Goal: Obtain resource: Obtain resource

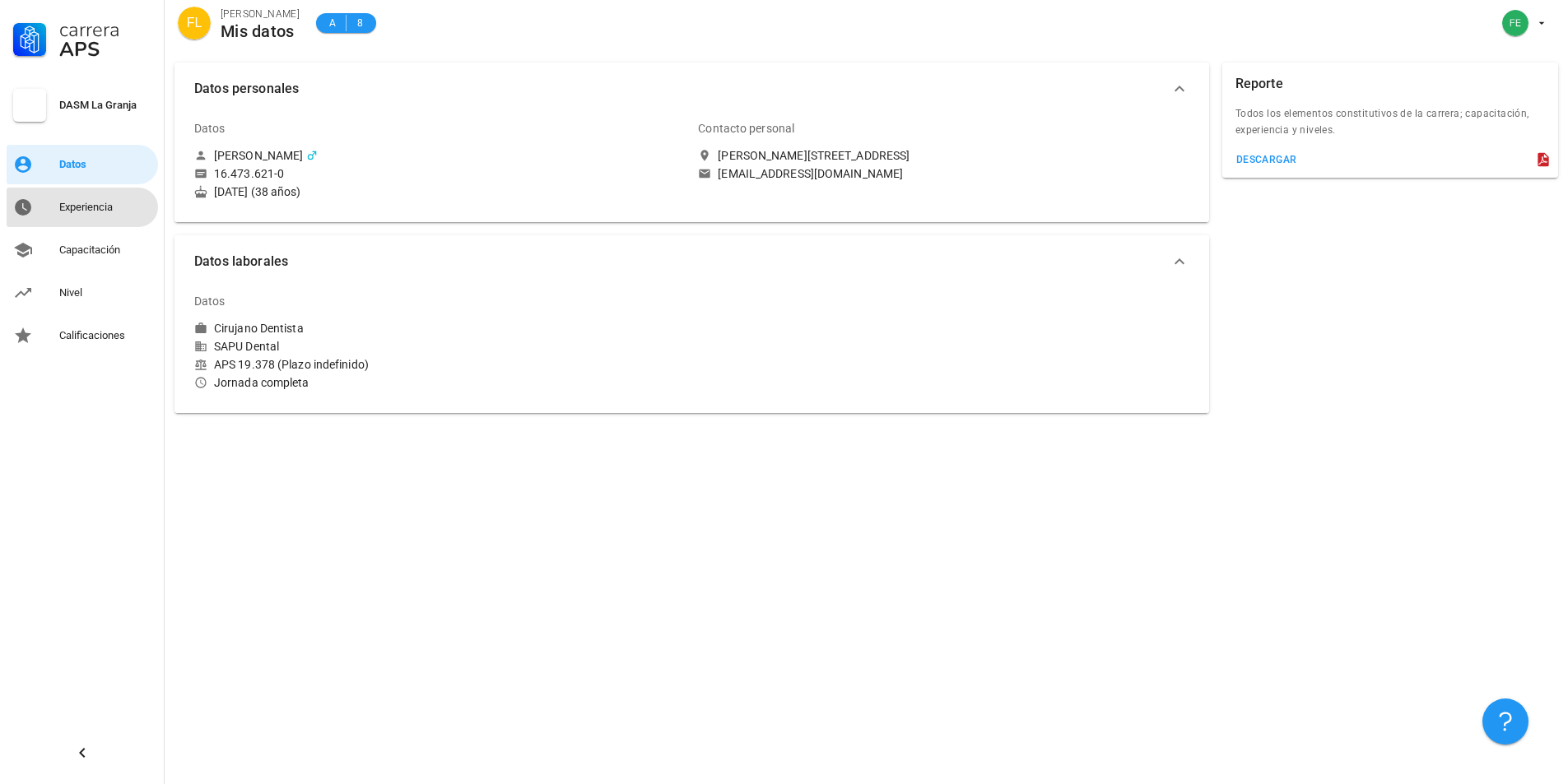
click at [101, 204] on div "Experiencia" at bounding box center [105, 207] width 92 height 13
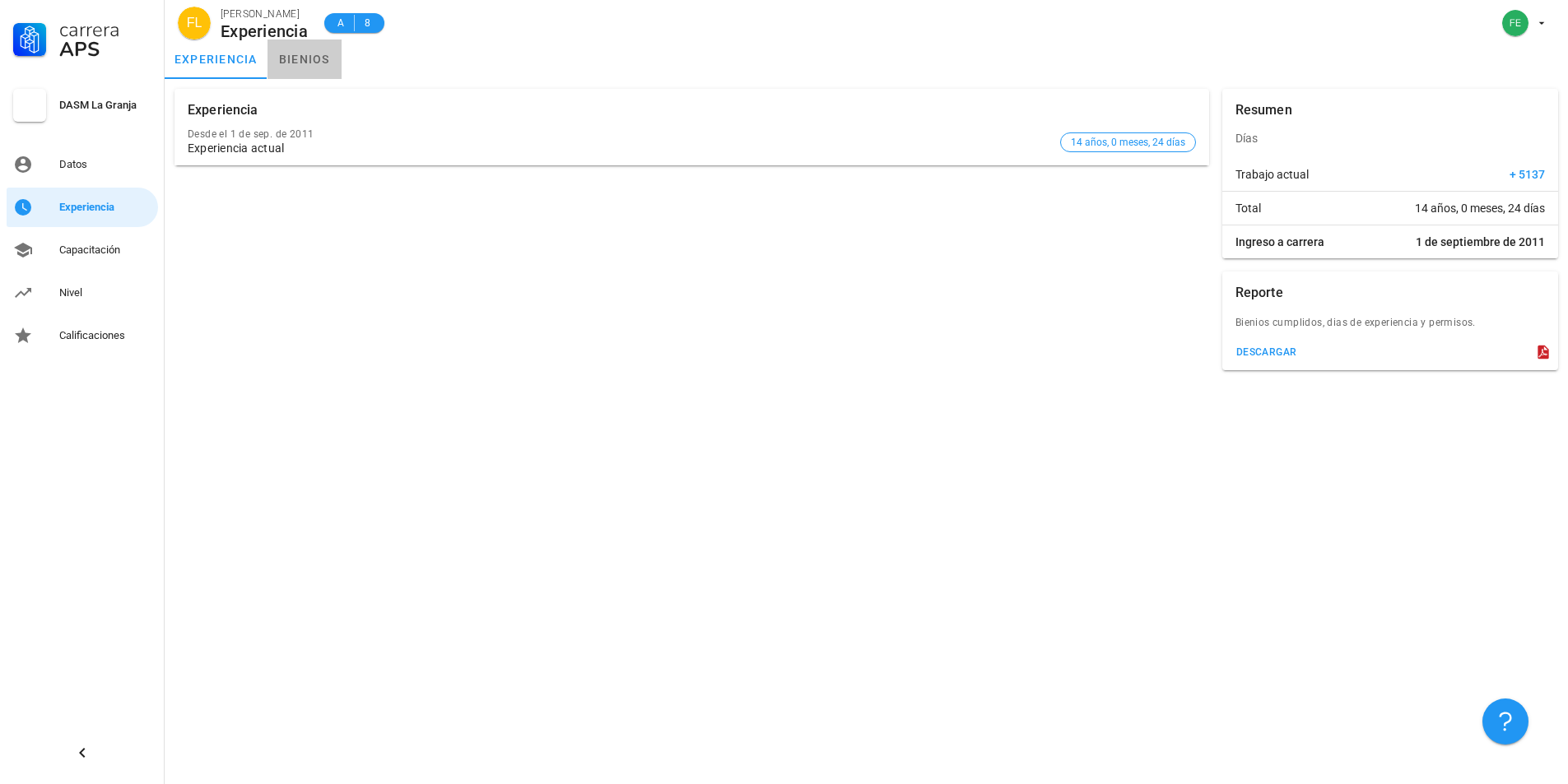
click at [304, 60] on link "bienios" at bounding box center [305, 60] width 74 height 40
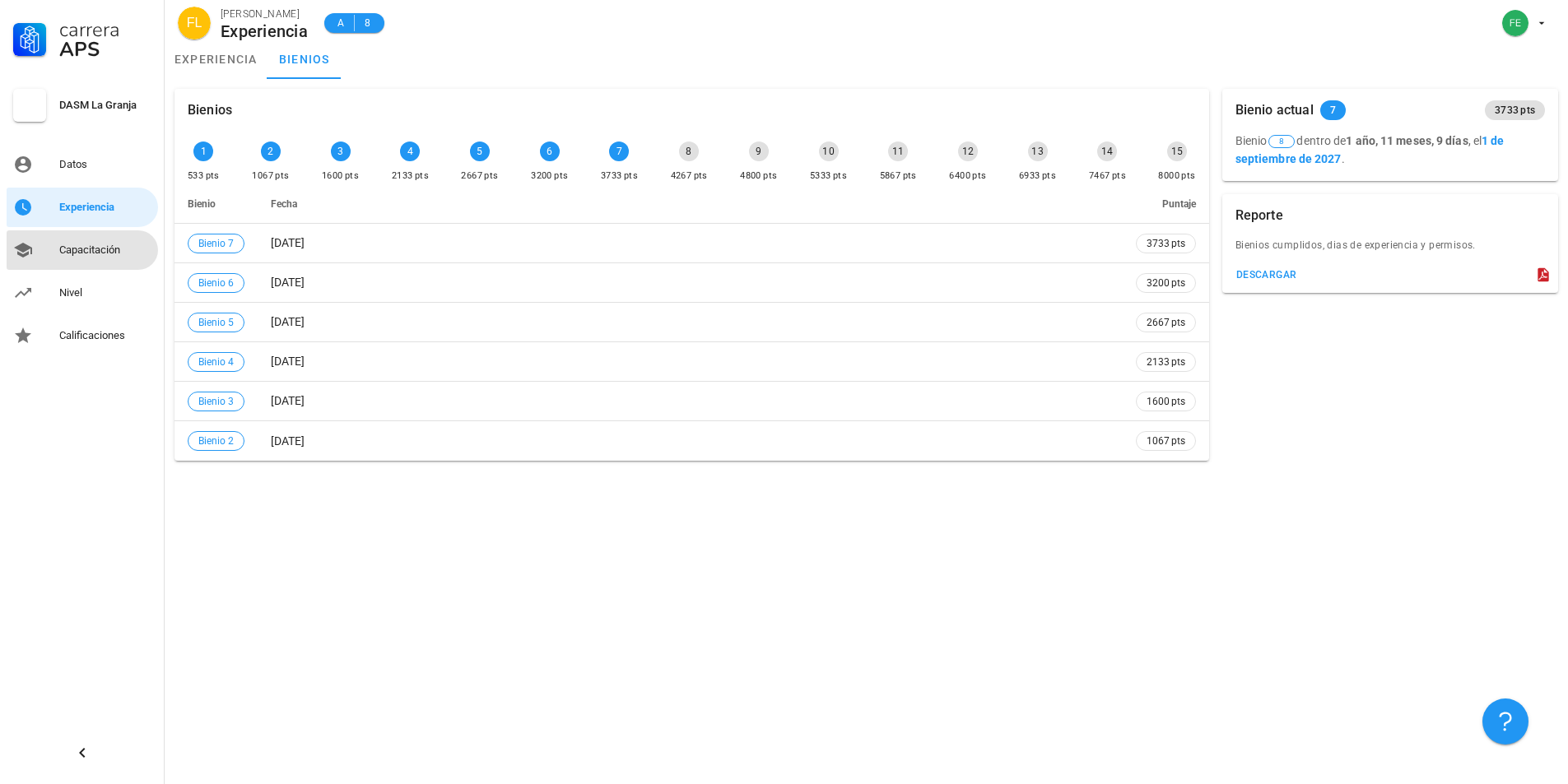
click at [95, 249] on div "Capacitación" at bounding box center [105, 250] width 92 height 13
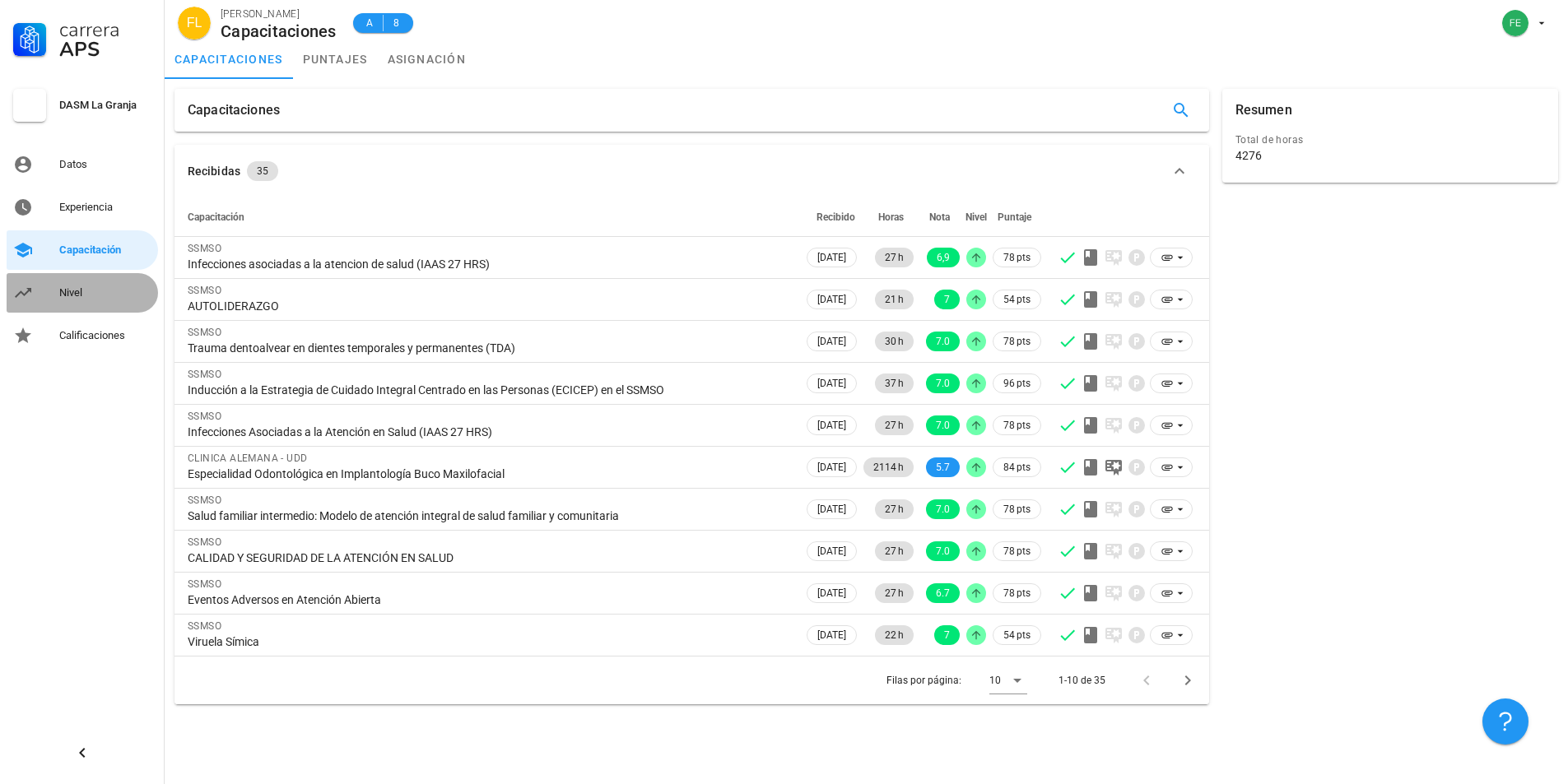
click at [79, 281] on div "Nivel" at bounding box center [105, 293] width 92 height 27
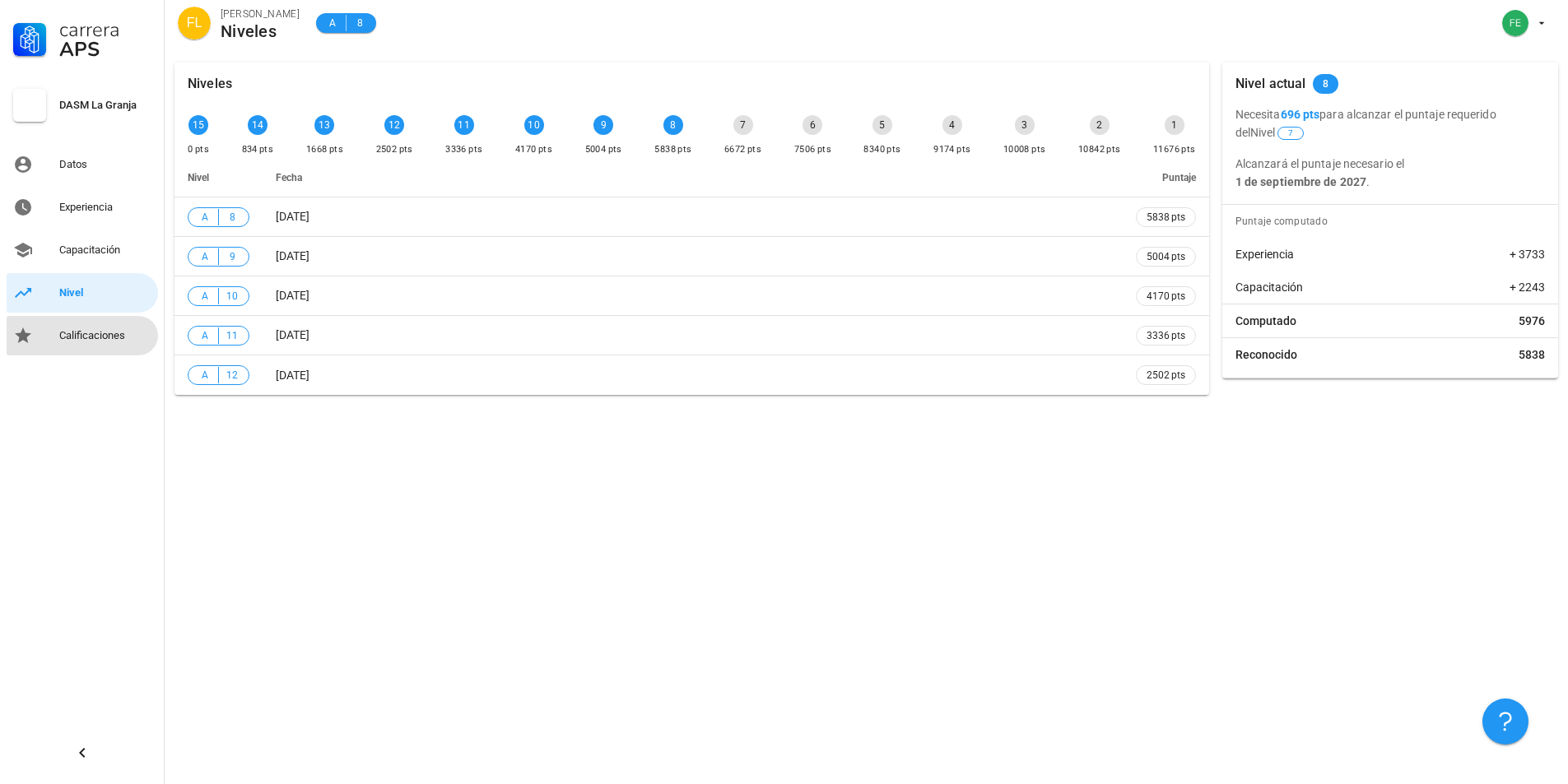
click at [97, 329] on div "Calificaciones" at bounding box center [105, 335] width 92 height 13
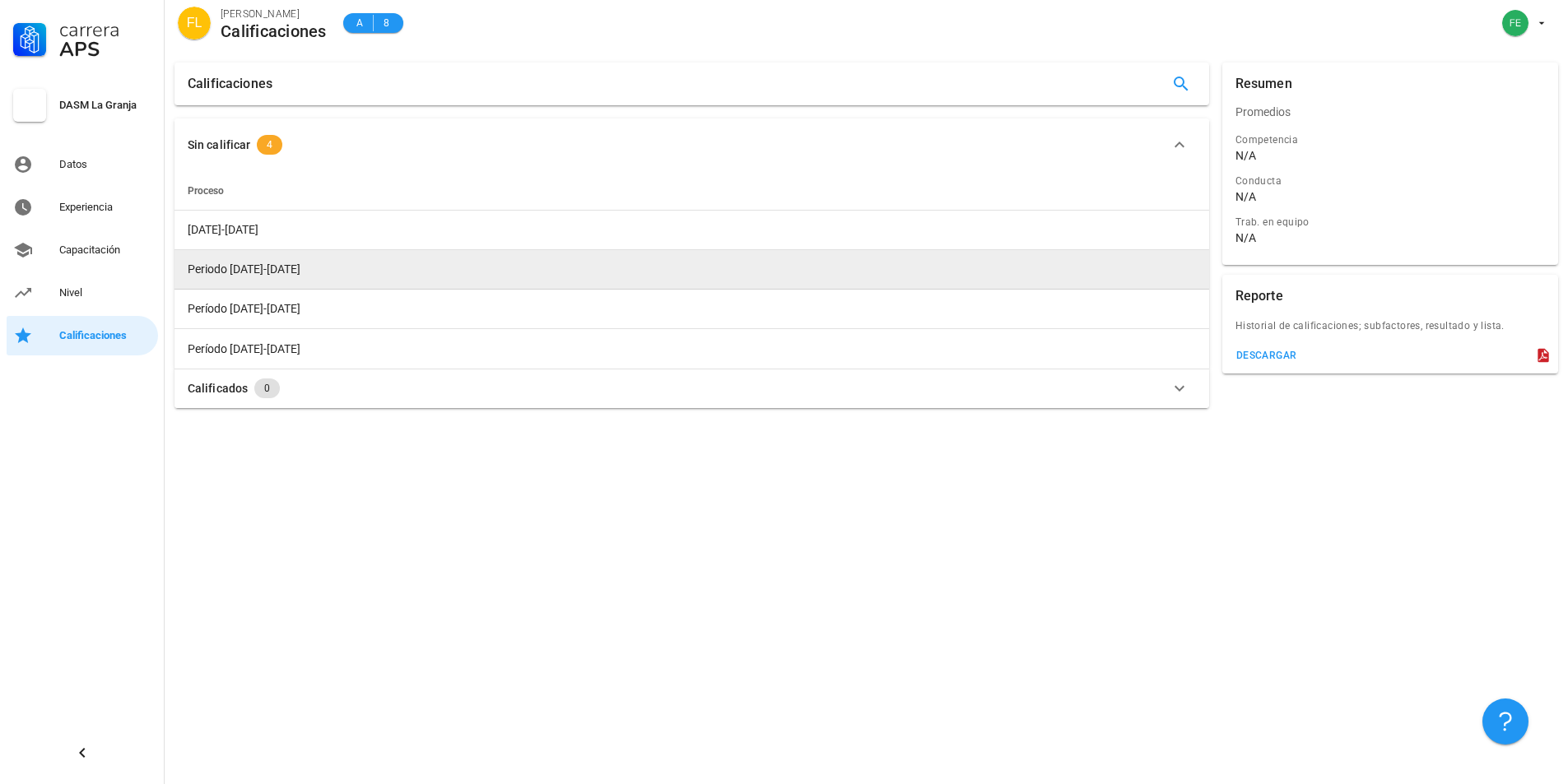
click at [371, 274] on td "Periodo [DATE]-[DATE]" at bounding box center [692, 270] width 1034 height 40
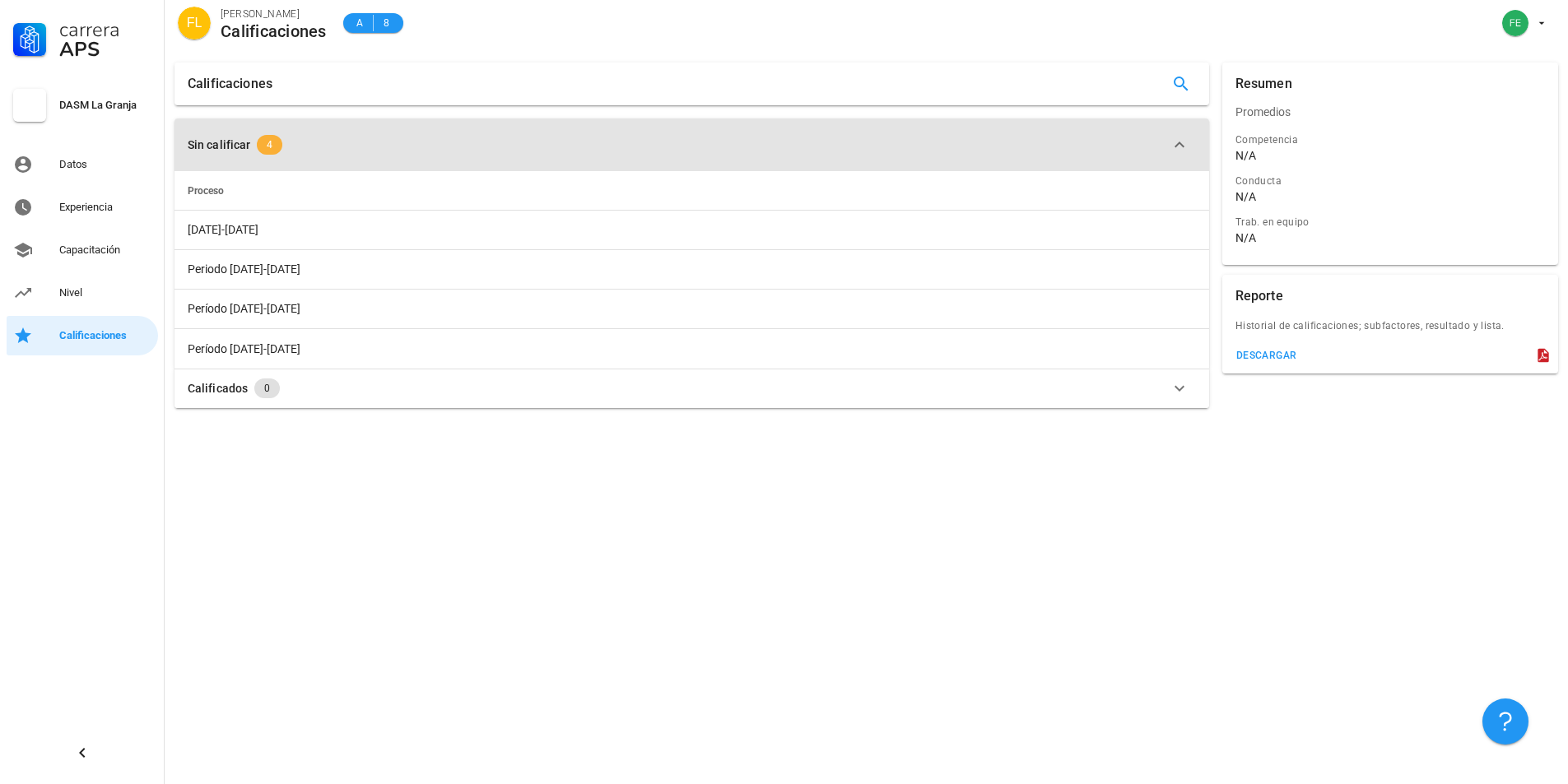
click at [269, 142] on span "4" at bounding box center [269, 144] width 6 height 20
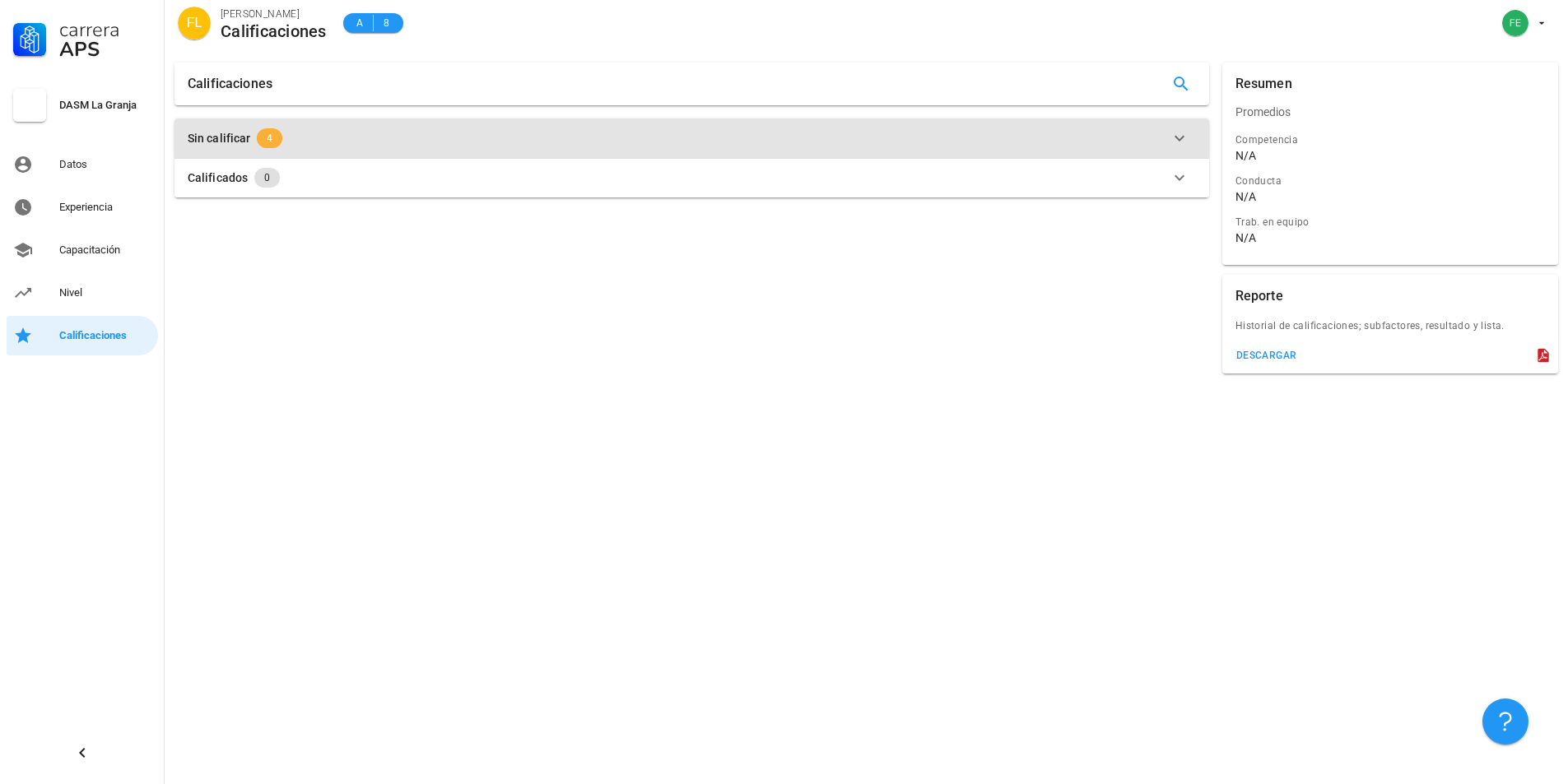
click at [269, 142] on span "4" at bounding box center [269, 138] width 6 height 20
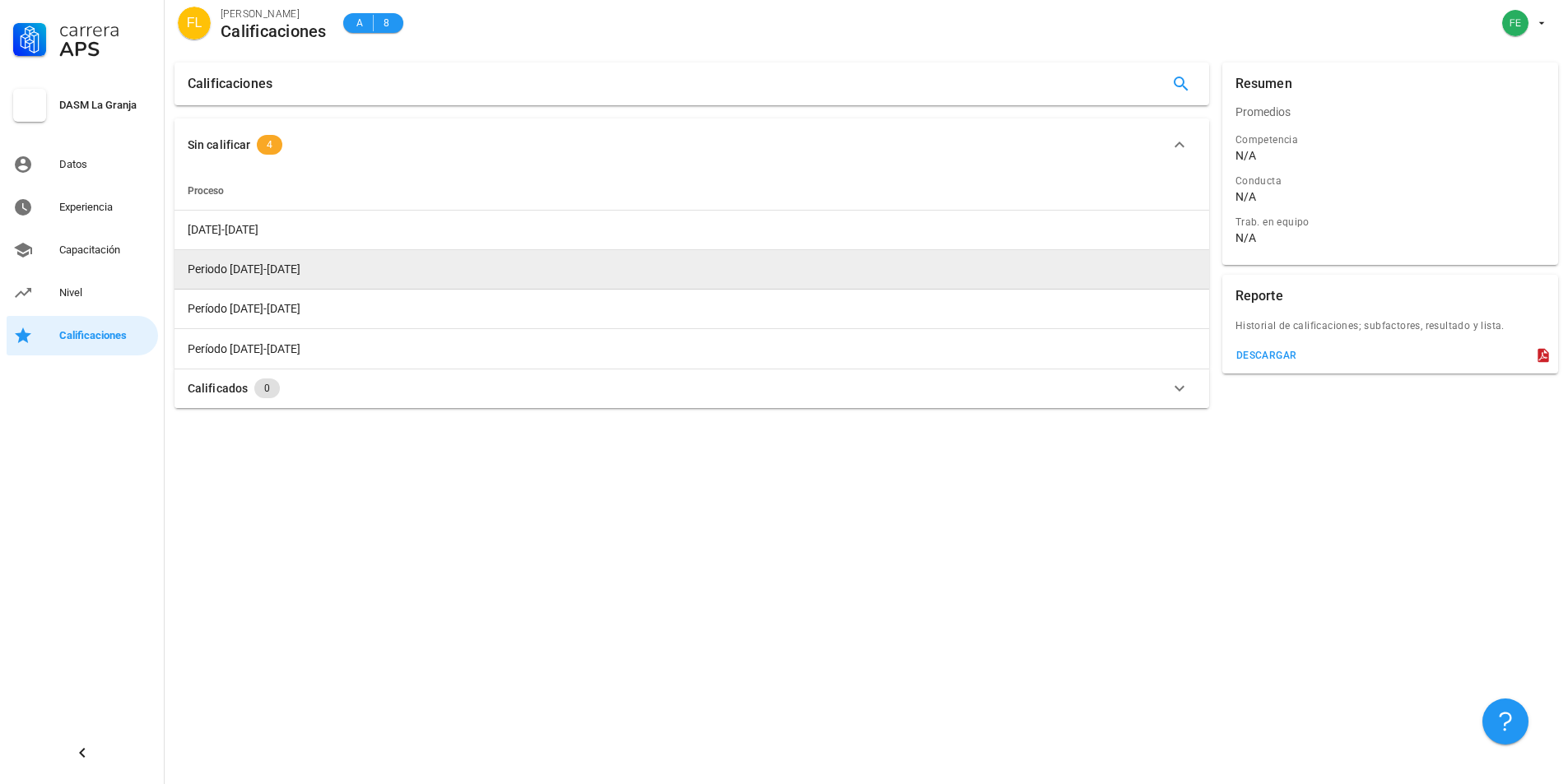
click at [250, 269] on span "Periodo [DATE]-[DATE]" at bounding box center [243, 269] width 113 height 13
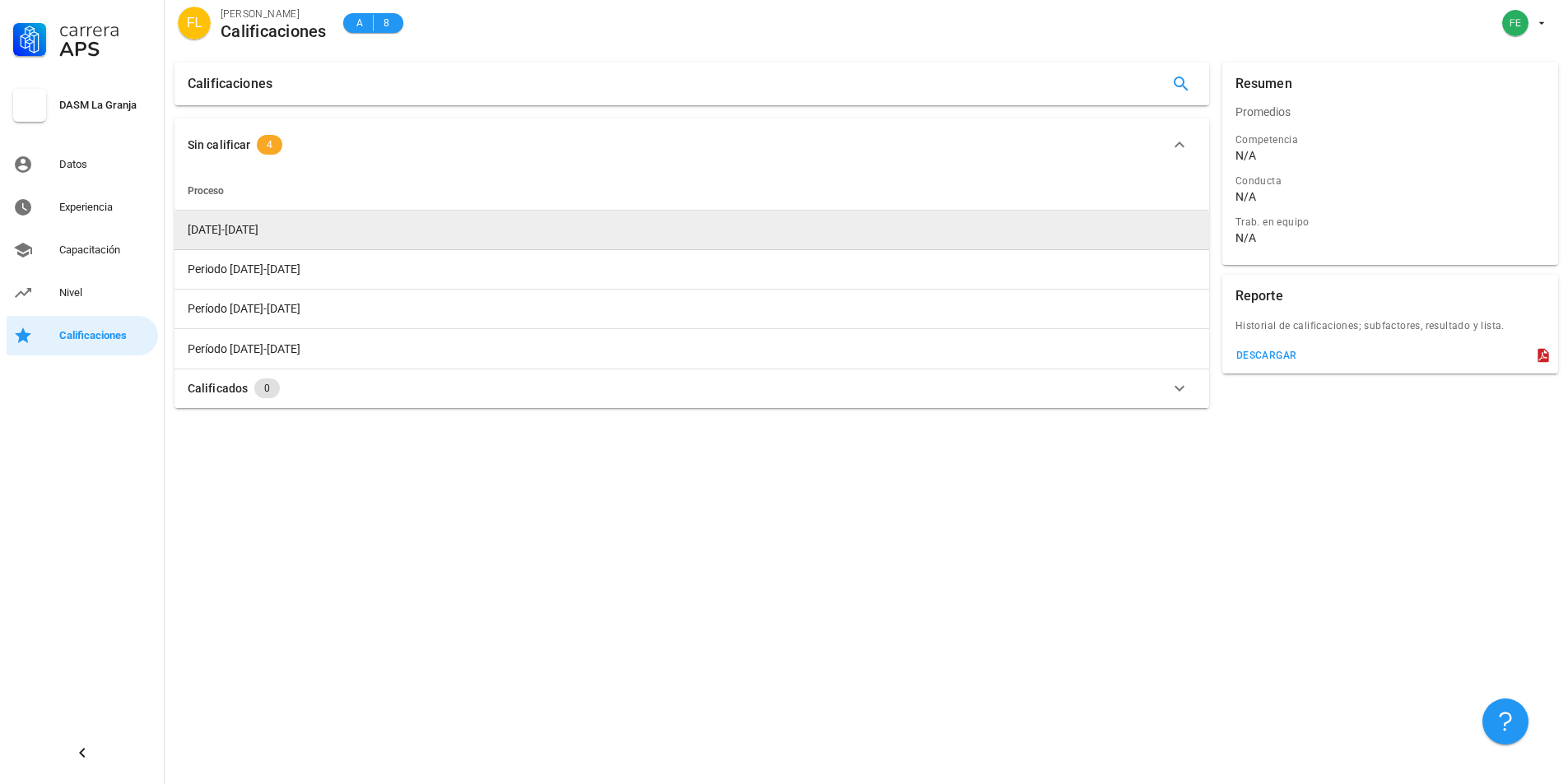
click at [253, 237] on td "[DATE]-[DATE]" at bounding box center [692, 231] width 1034 height 40
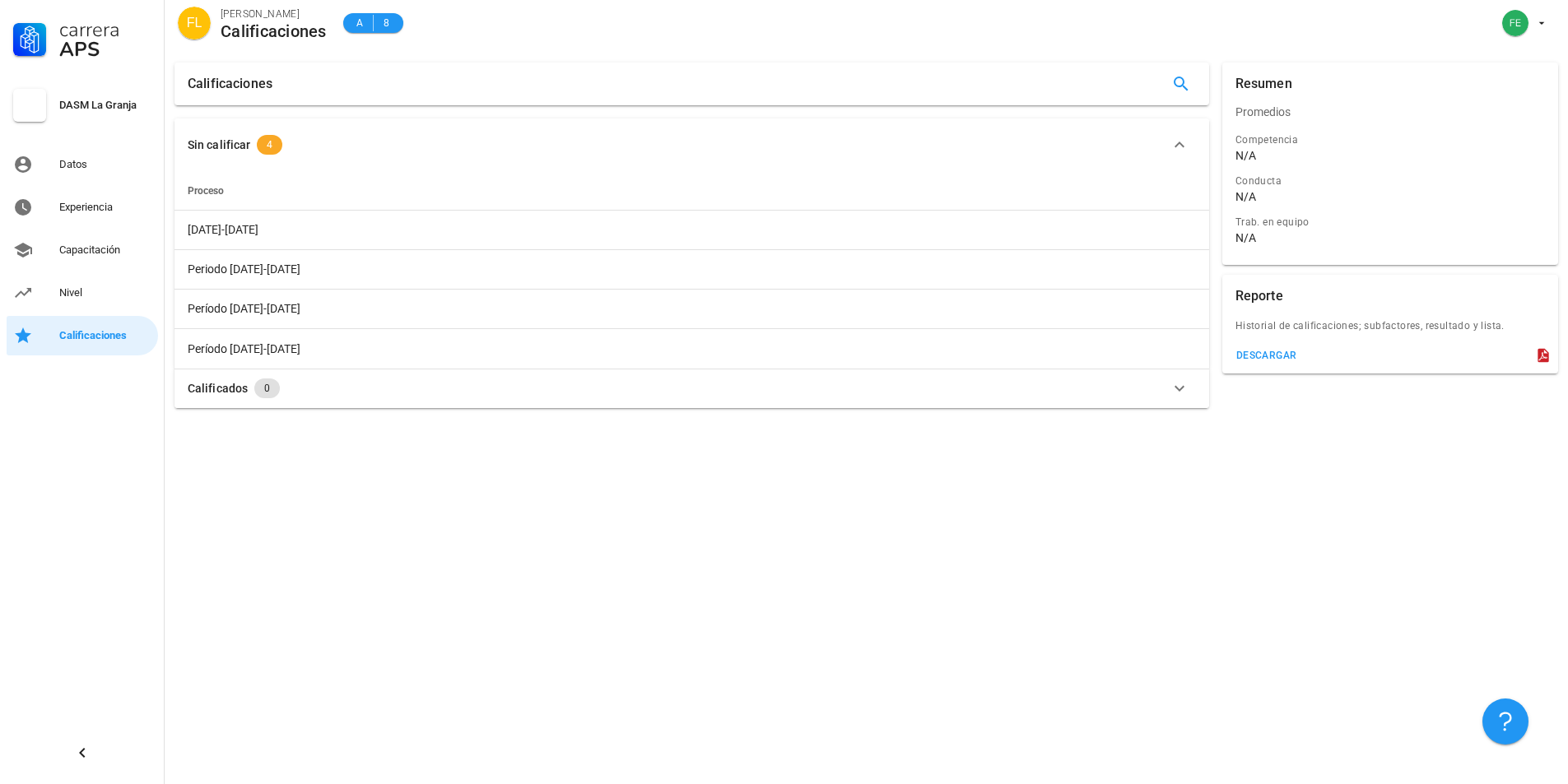
click at [264, 197] on th "Proceso" at bounding box center [692, 191] width 1034 height 40
click at [88, 295] on div "Nivel" at bounding box center [105, 293] width 92 height 13
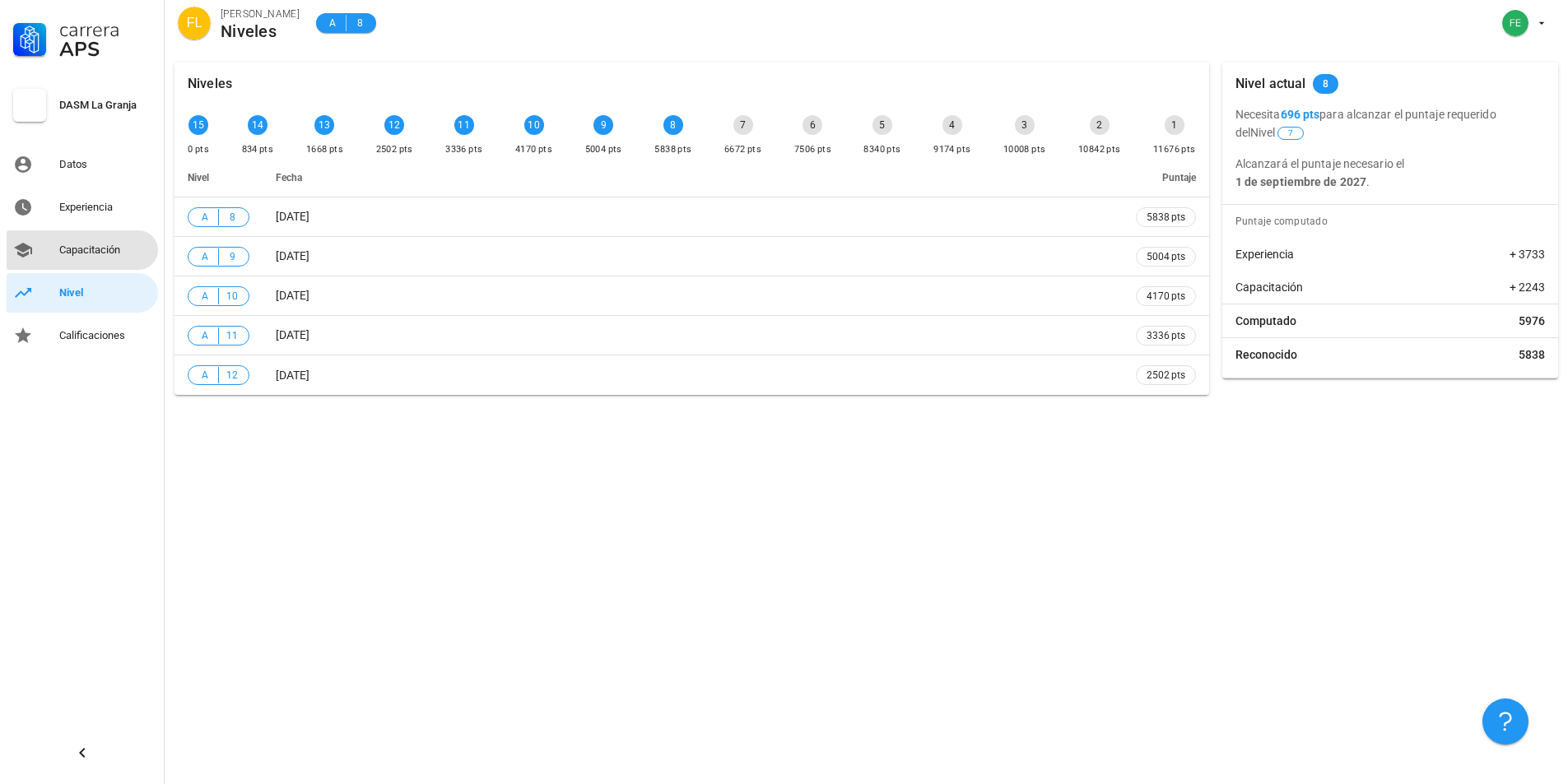
click at [97, 249] on div "Capacitación" at bounding box center [105, 250] width 92 height 13
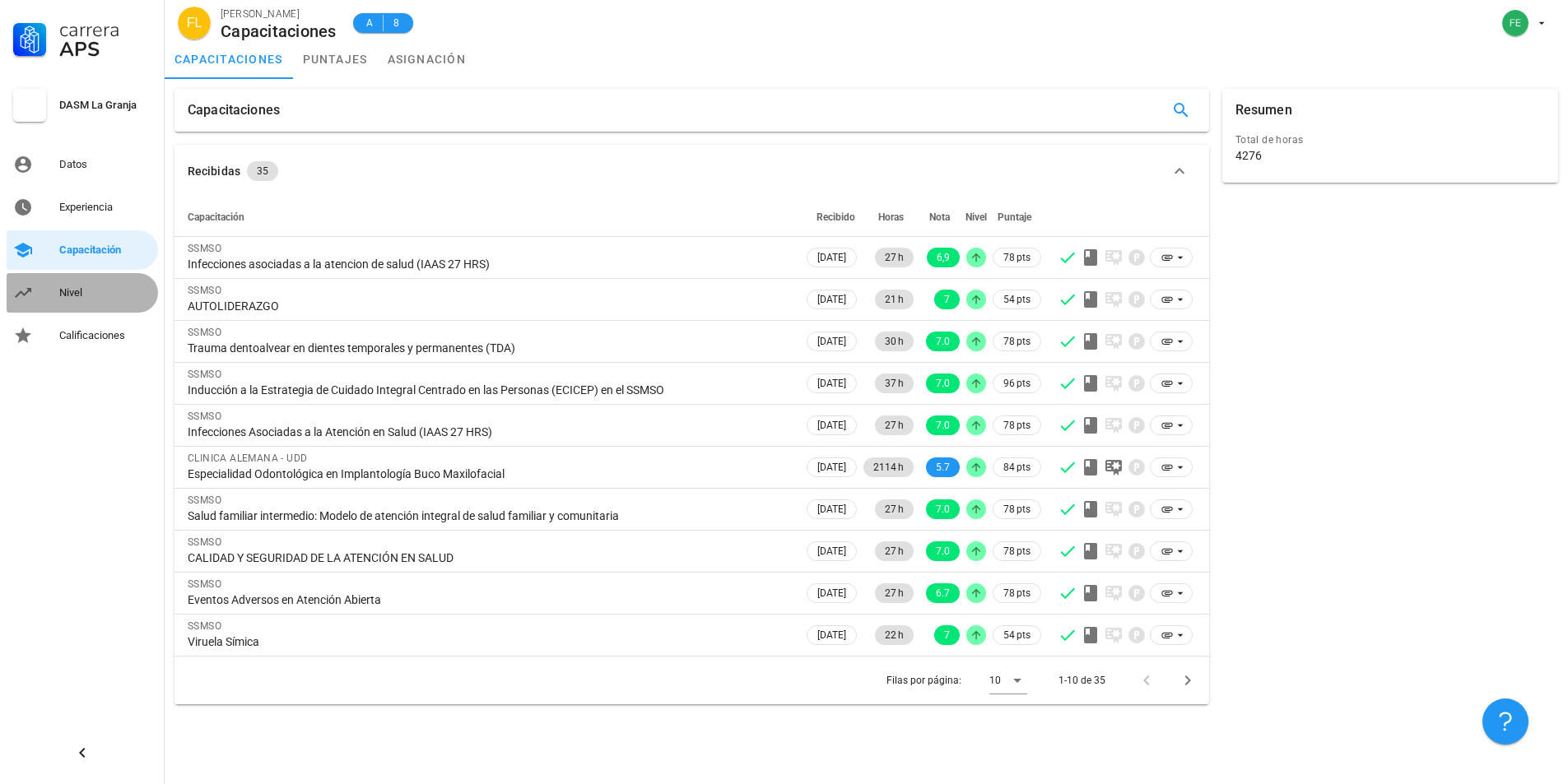
click at [71, 288] on div "Nivel" at bounding box center [105, 293] width 92 height 13
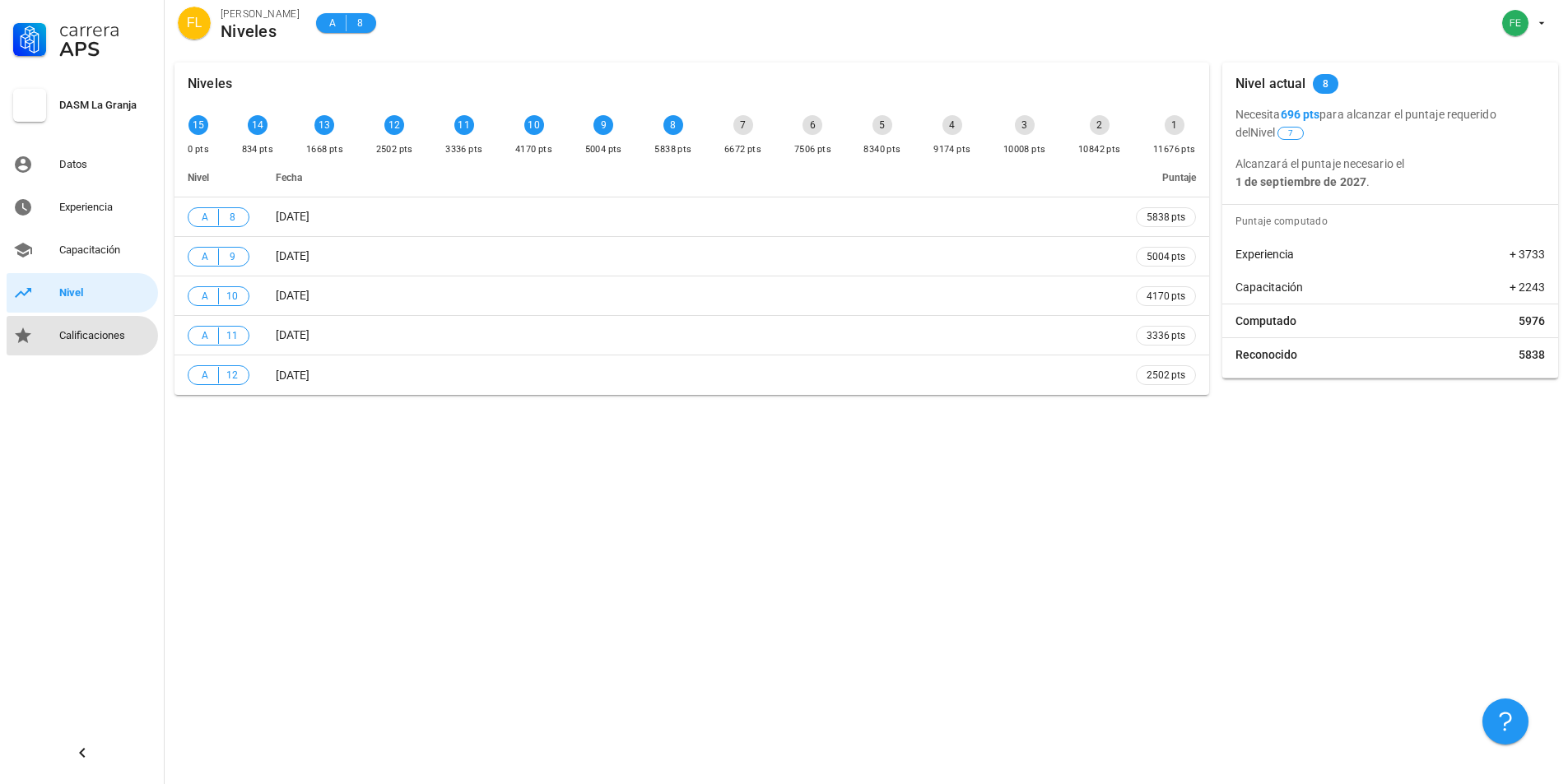
click at [98, 345] on div "Calificaciones" at bounding box center [105, 336] width 92 height 27
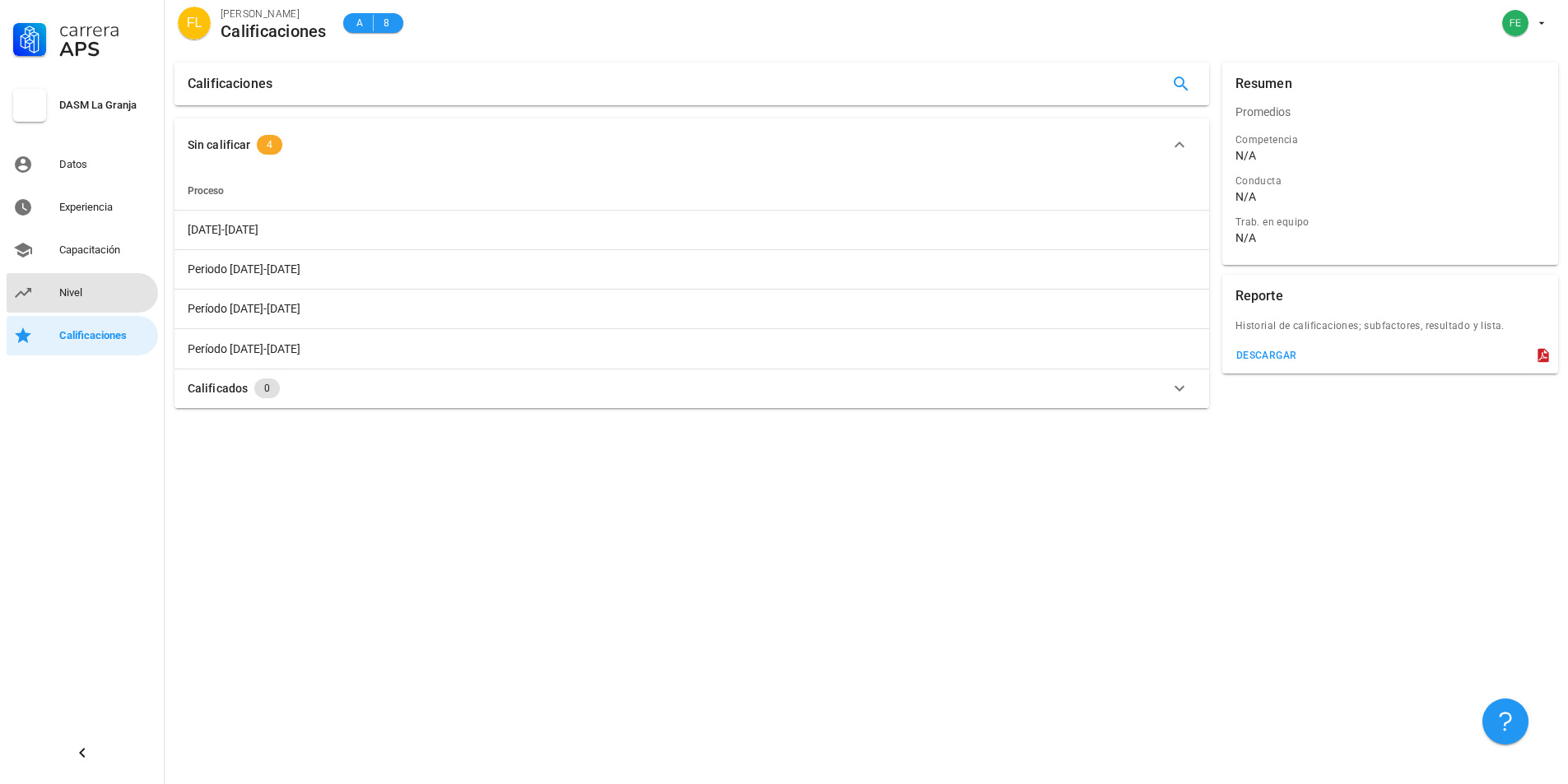
click at [54, 294] on link "Nivel" at bounding box center [82, 293] width 151 height 40
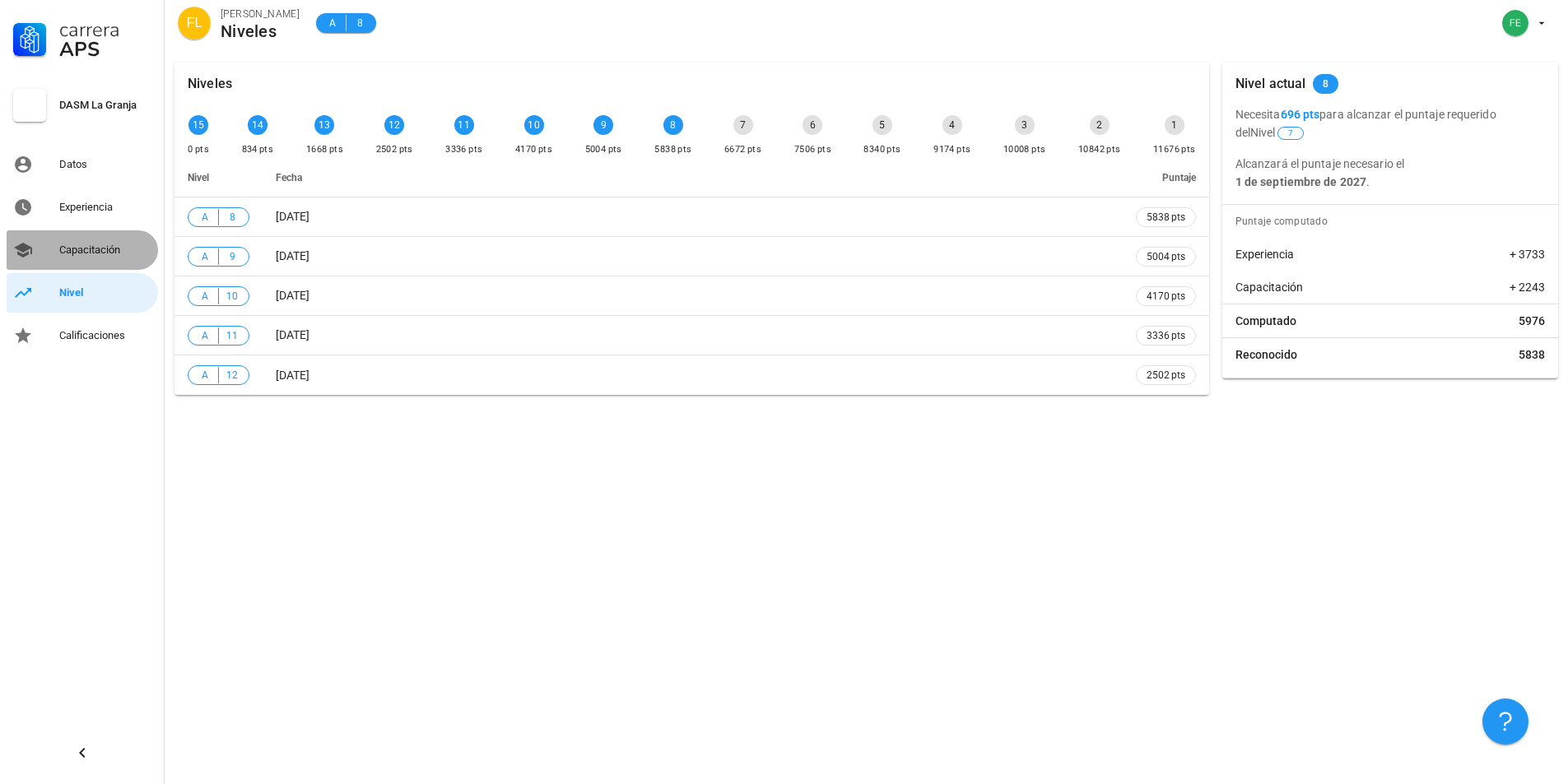
click at [71, 243] on div "Capacitación" at bounding box center [105, 250] width 92 height 13
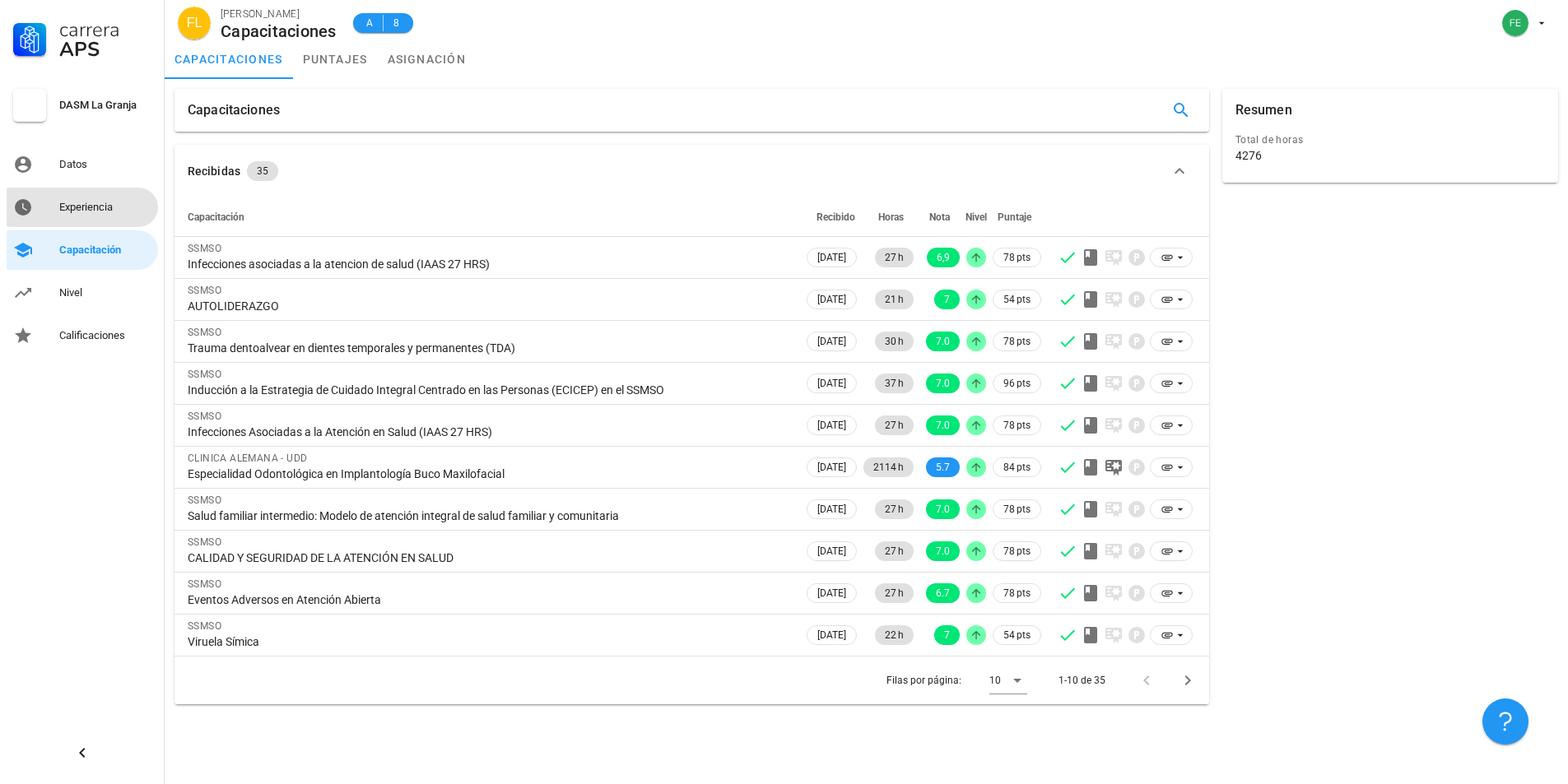
click at [98, 205] on div "Experiencia" at bounding box center [105, 207] width 92 height 13
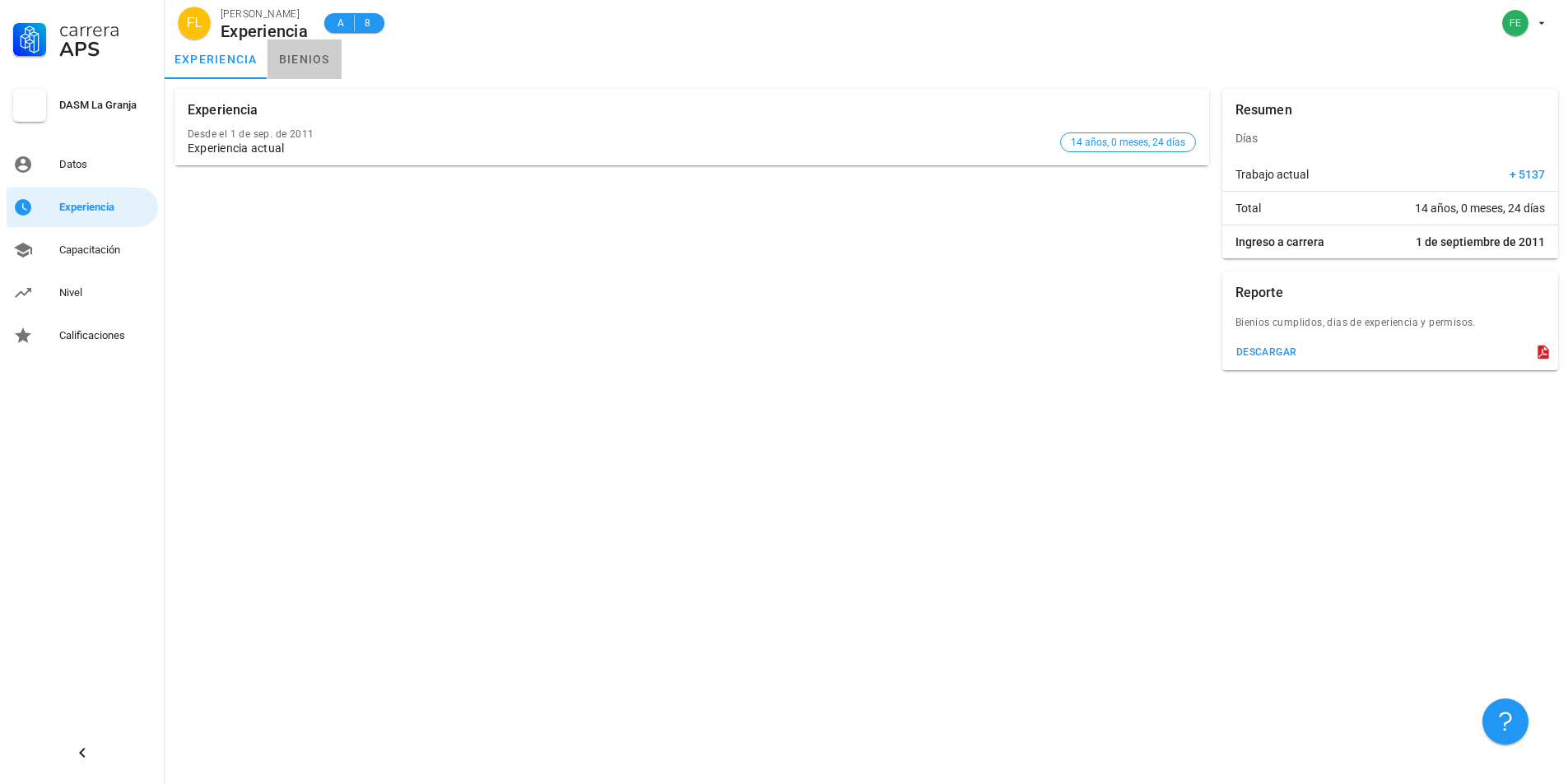
click at [292, 52] on link "bienios" at bounding box center [305, 60] width 74 height 40
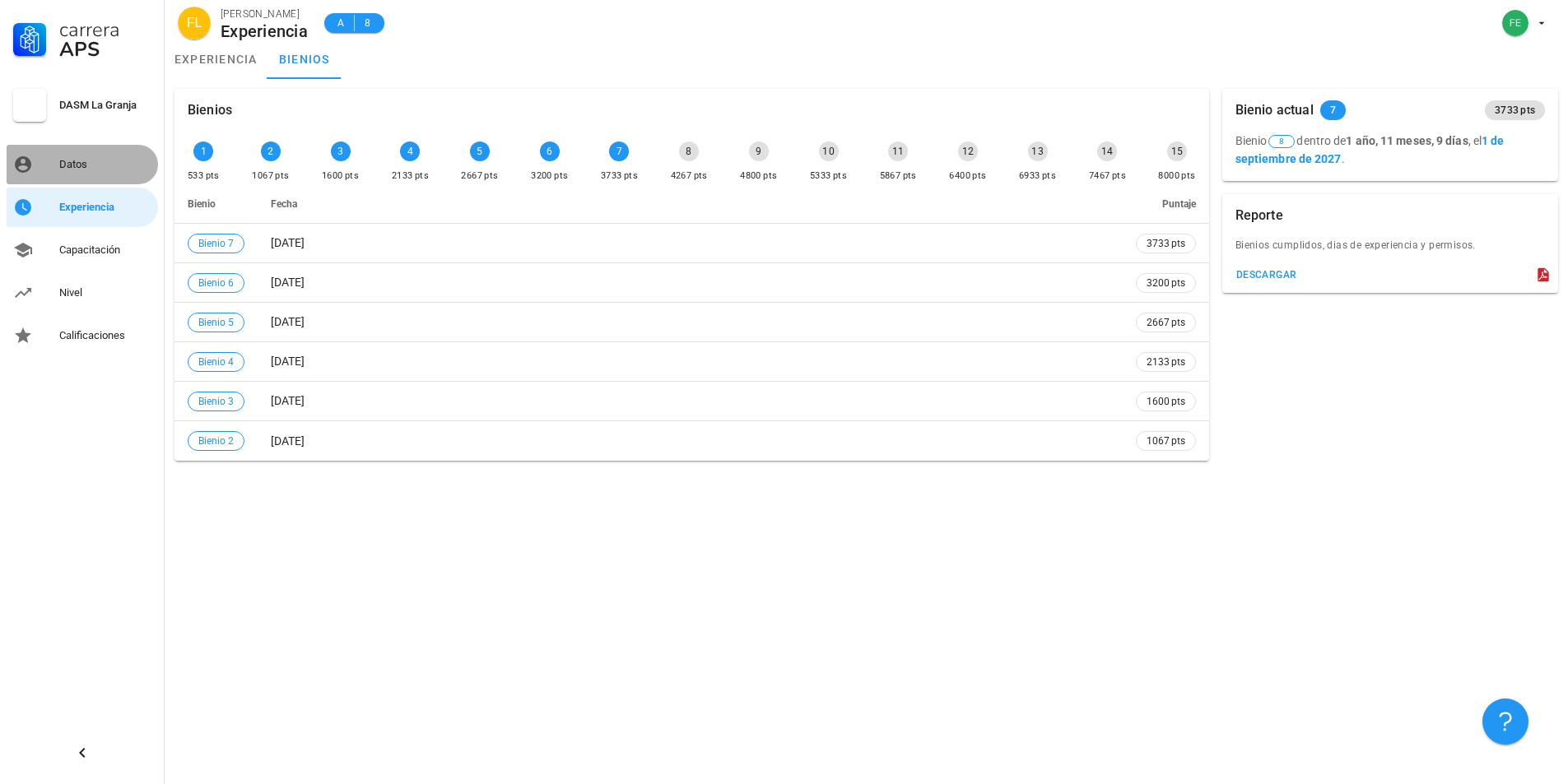
click at [80, 168] on div "Datos" at bounding box center [105, 164] width 92 height 13
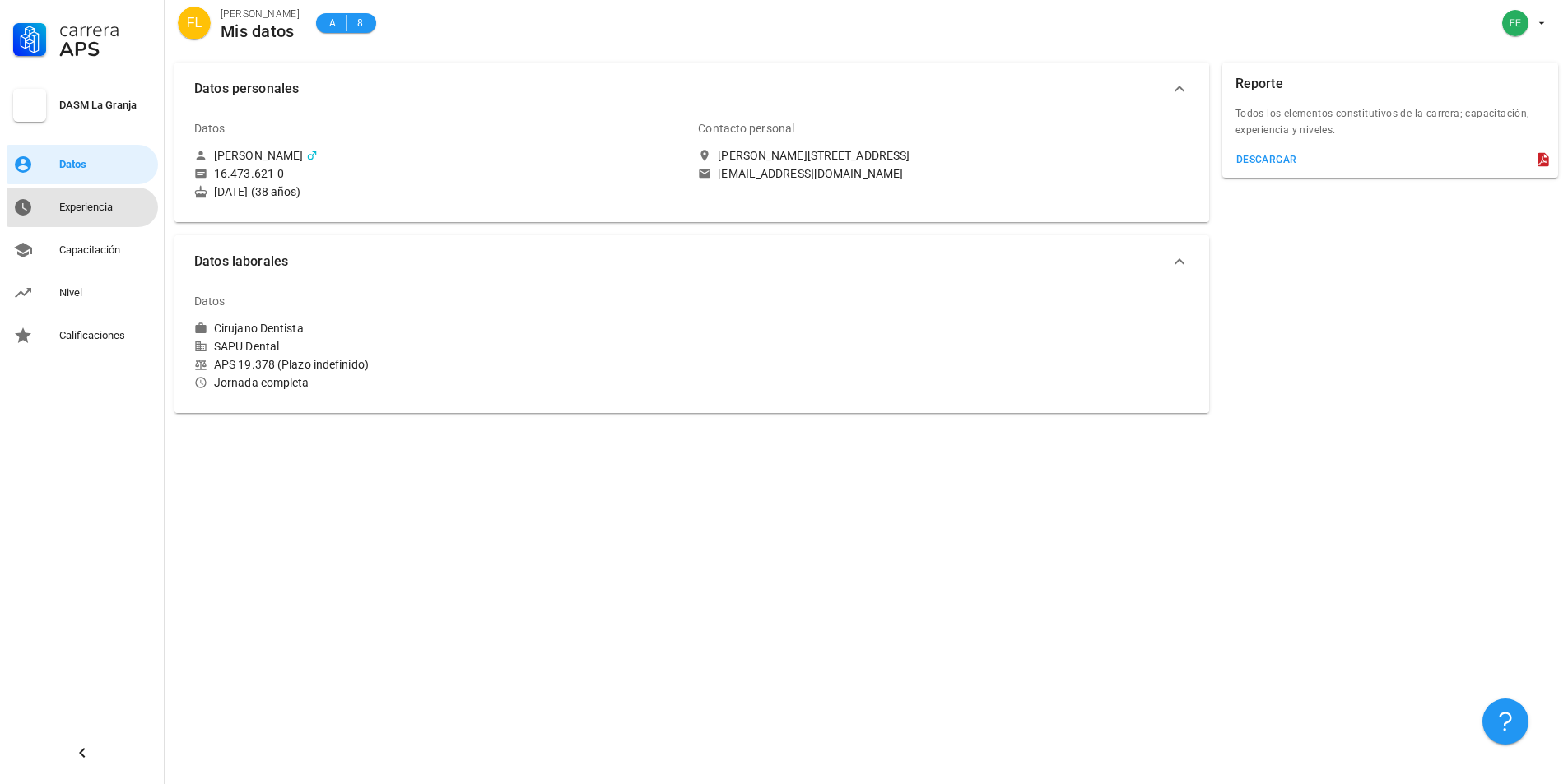
click at [104, 202] on div "Experiencia" at bounding box center [105, 207] width 92 height 13
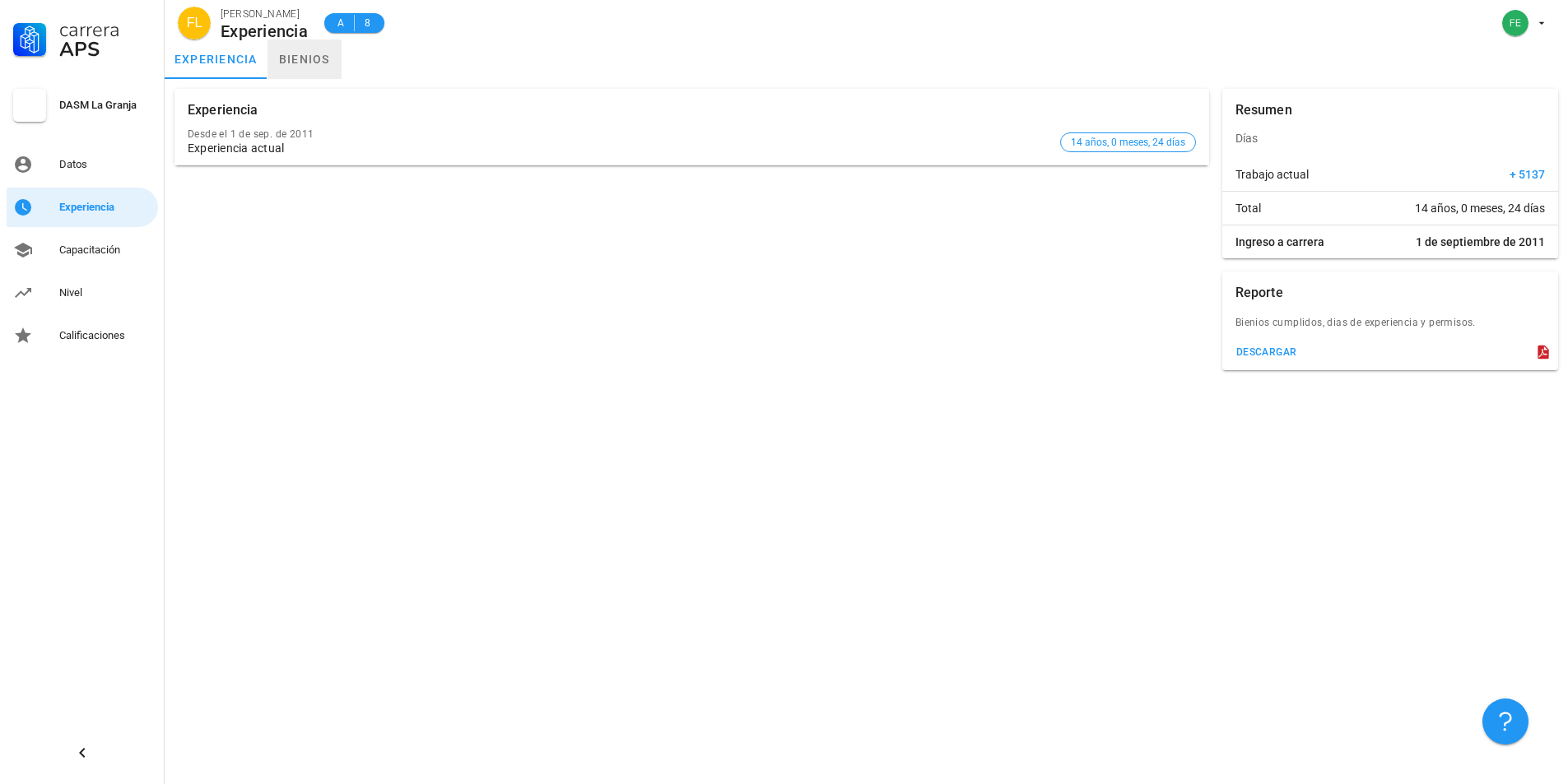
click at [290, 54] on link "bienios" at bounding box center [305, 60] width 74 height 40
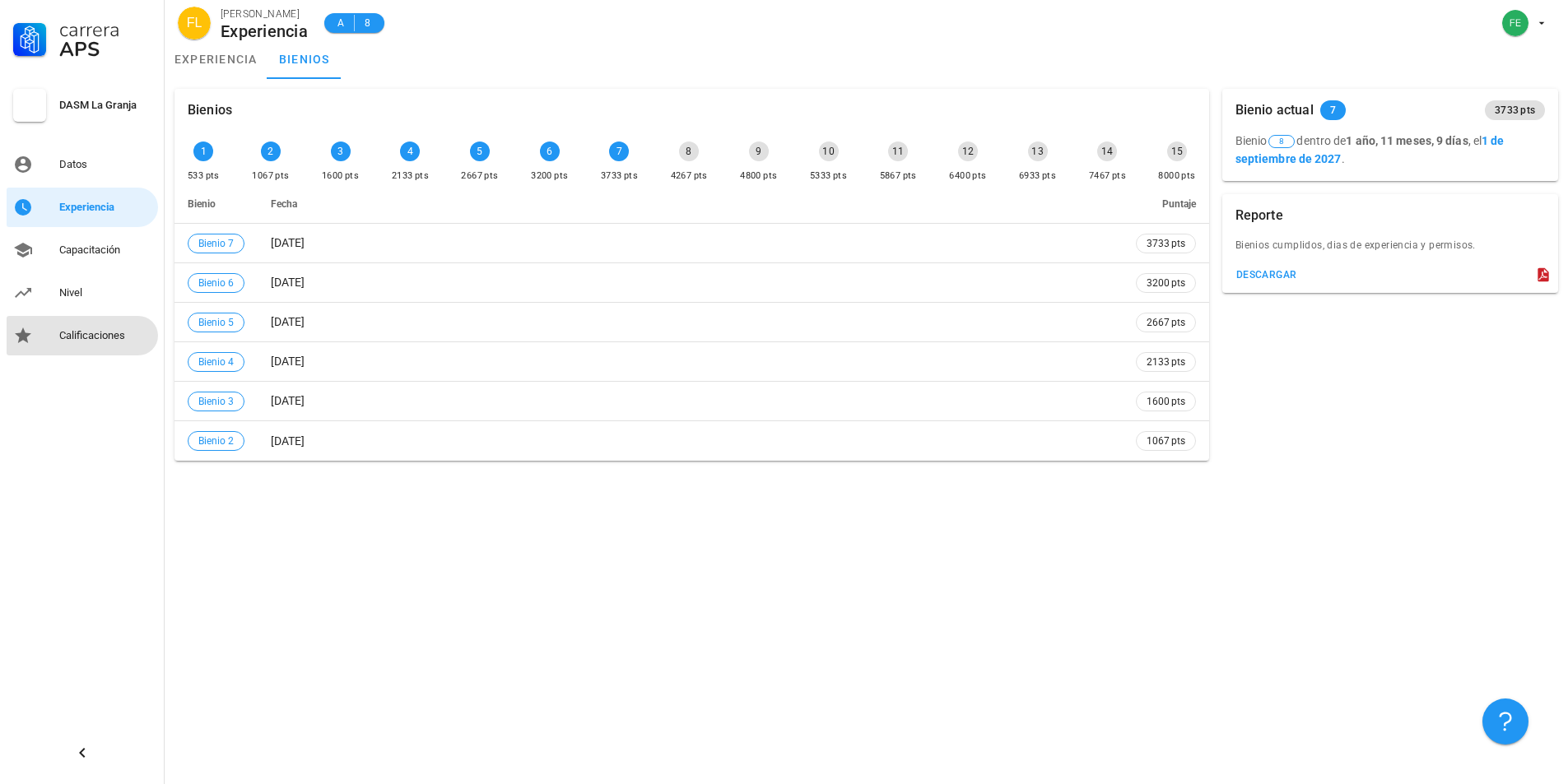
click at [84, 341] on div "Calificaciones" at bounding box center [105, 335] width 92 height 13
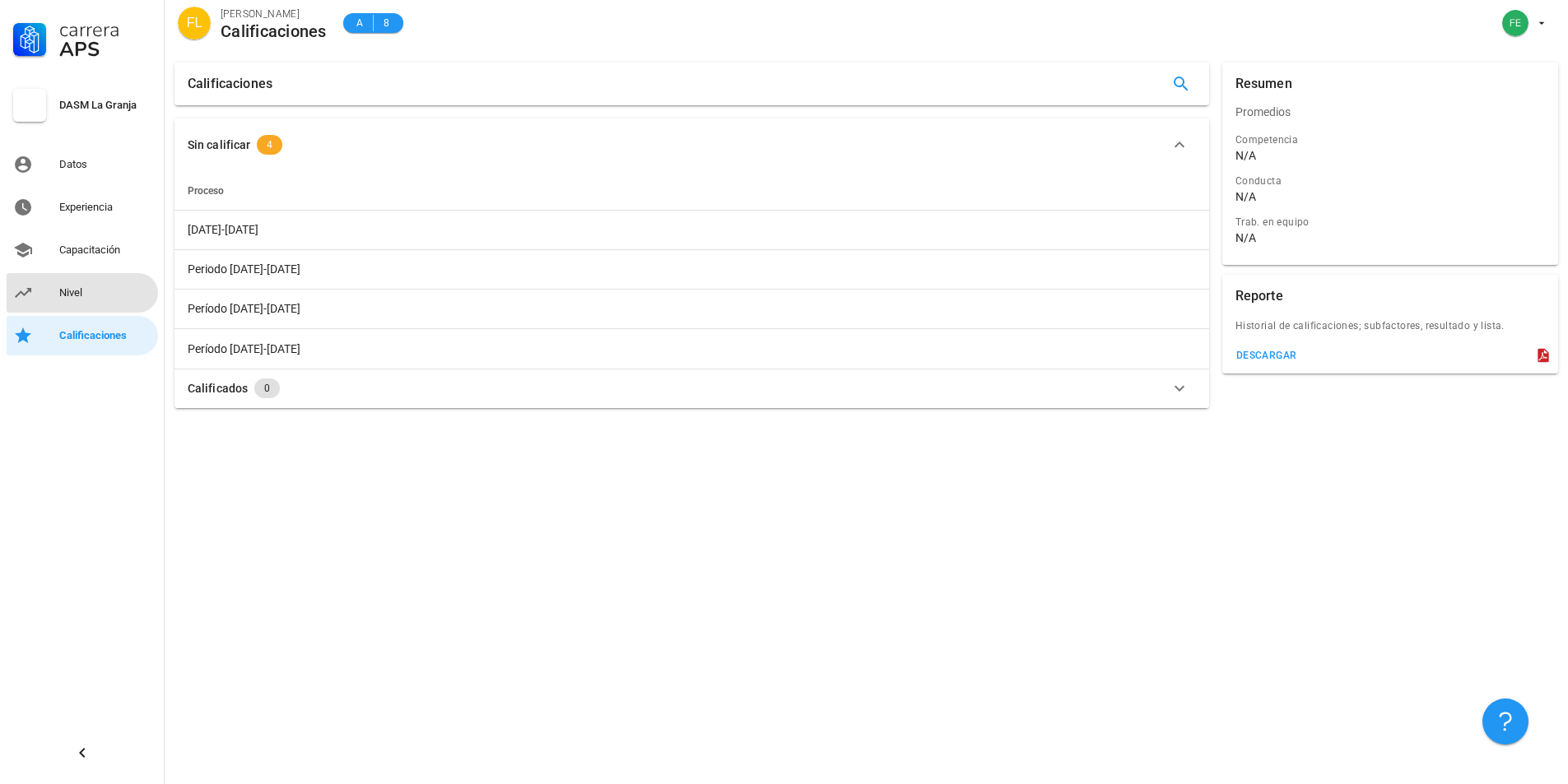
click at [80, 300] on div "Nivel" at bounding box center [105, 293] width 92 height 27
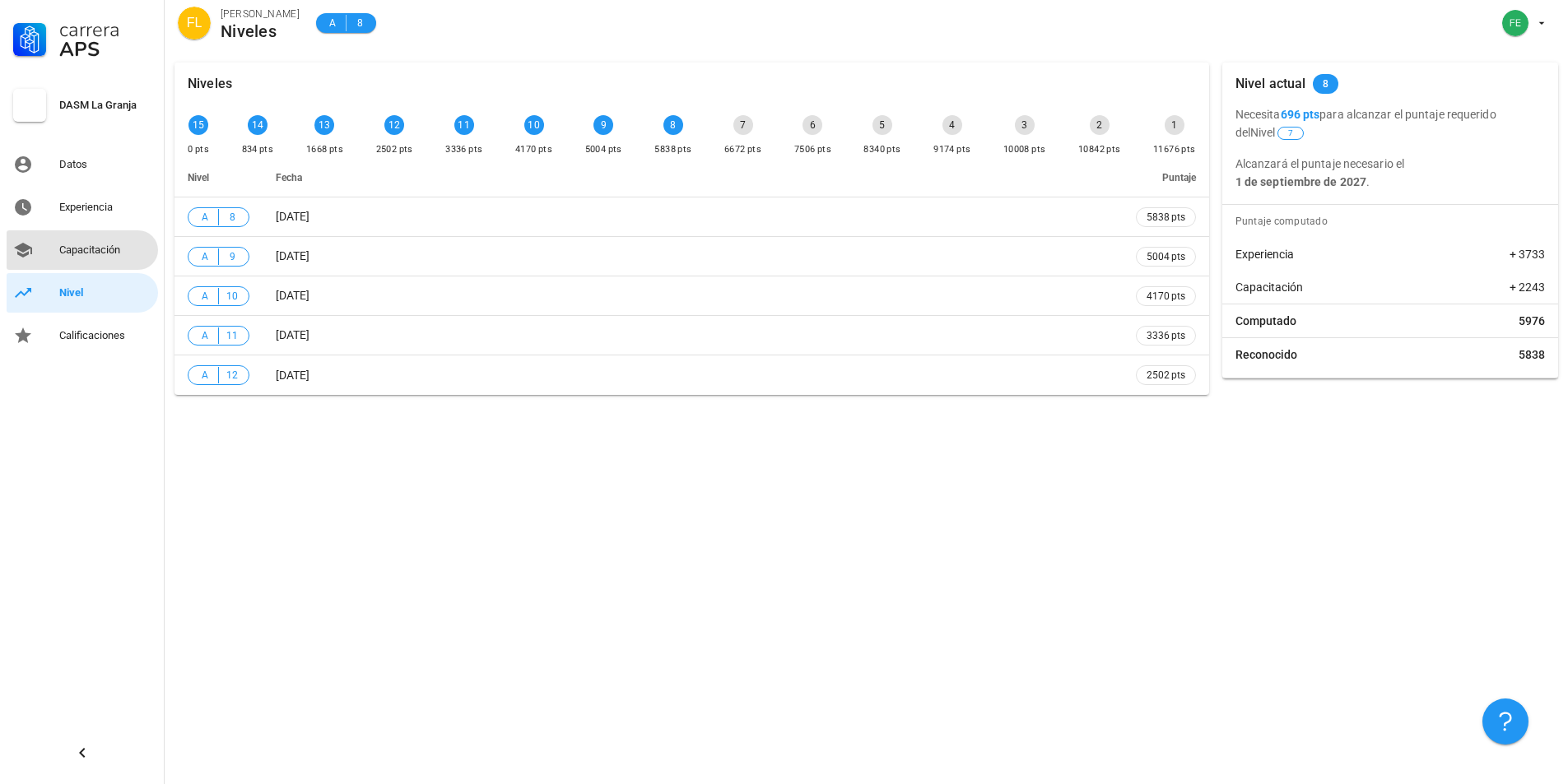
click at [75, 249] on div "Capacitación" at bounding box center [105, 250] width 92 height 13
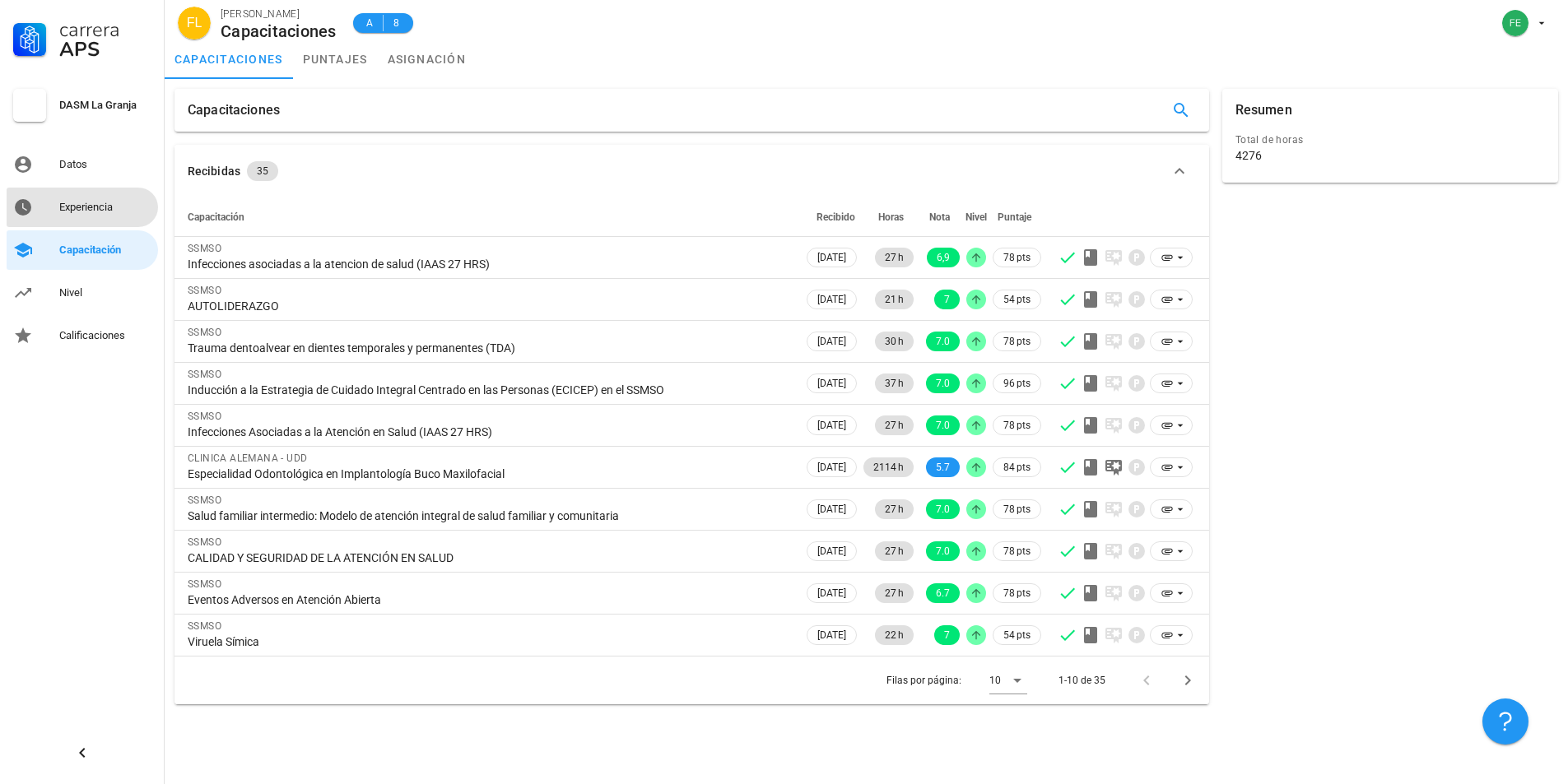
click at [112, 210] on div "Experiencia" at bounding box center [105, 207] width 92 height 13
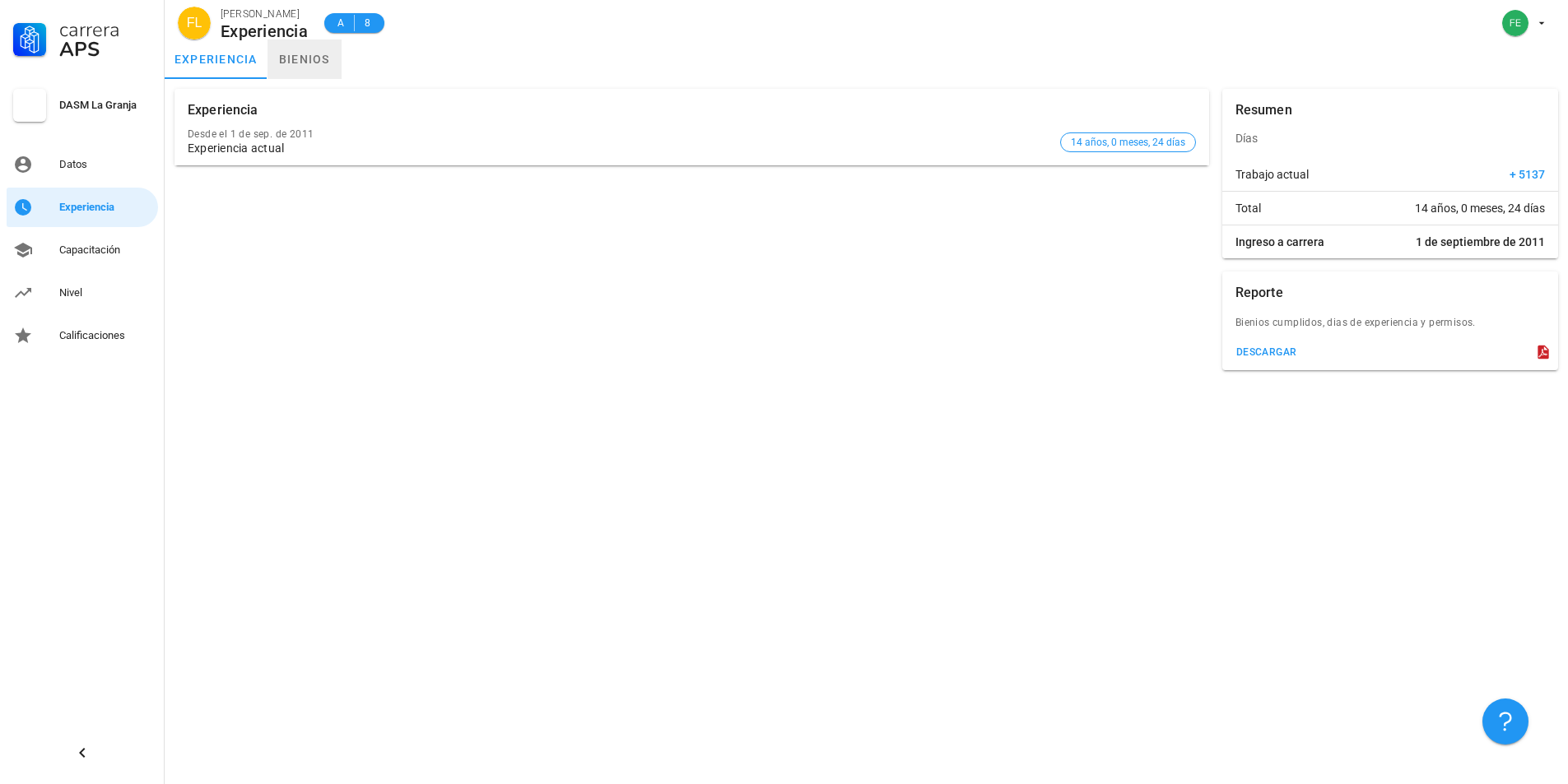
click at [304, 65] on link "bienios" at bounding box center [305, 60] width 74 height 40
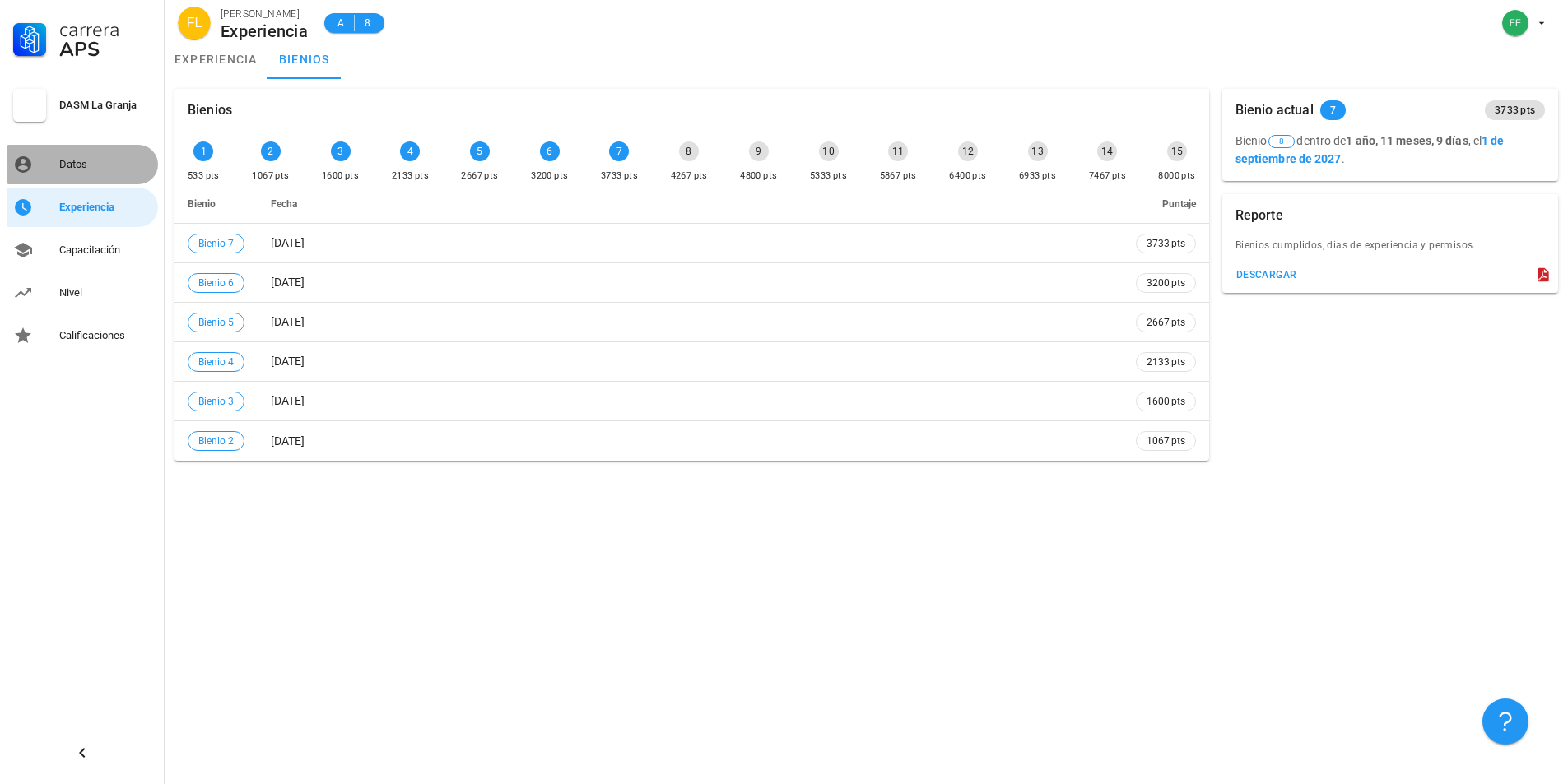
click at [79, 166] on div "Datos" at bounding box center [105, 164] width 92 height 13
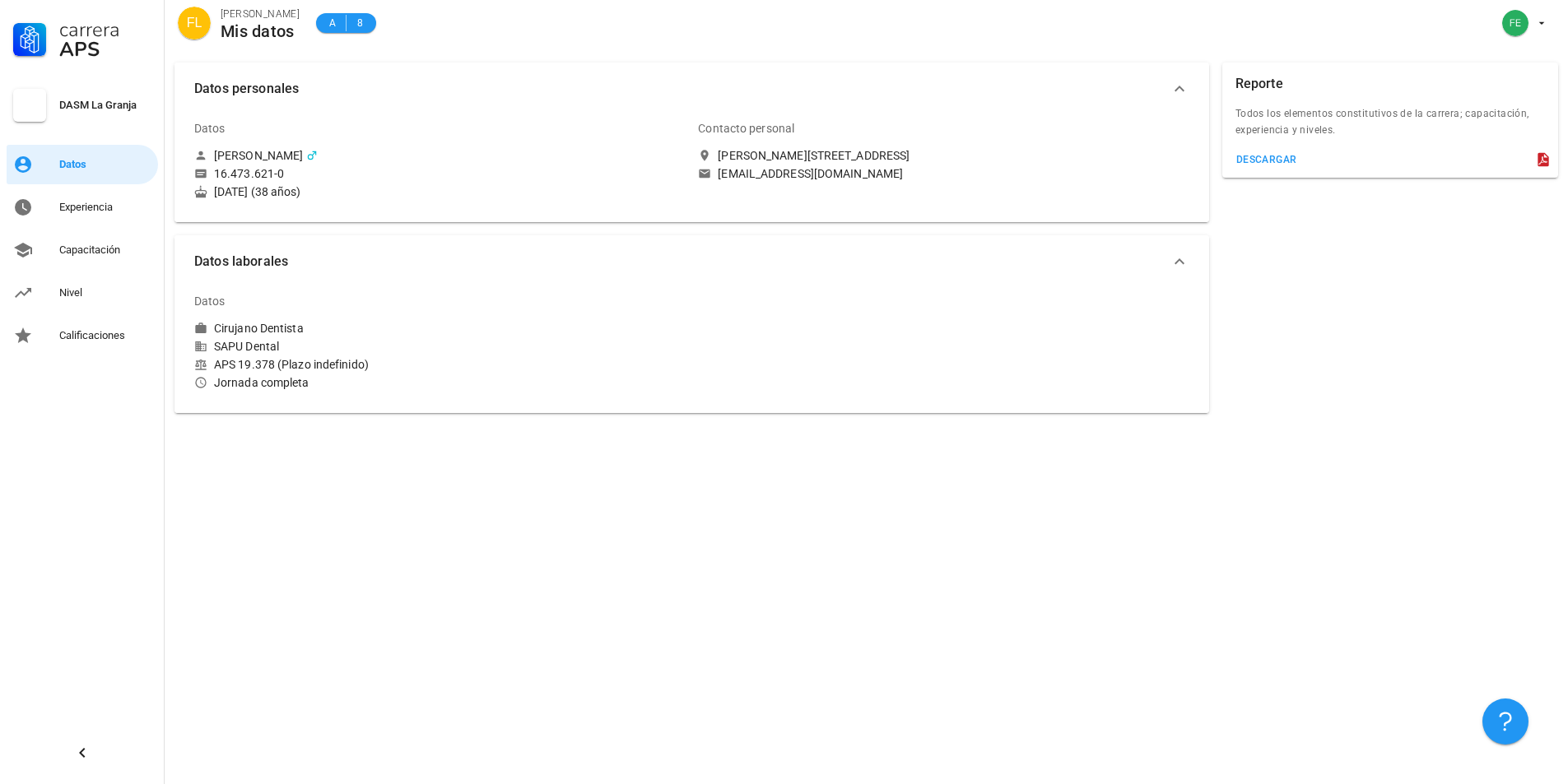
click at [230, 259] on span "Datos laborales" at bounding box center [682, 262] width 976 height 23
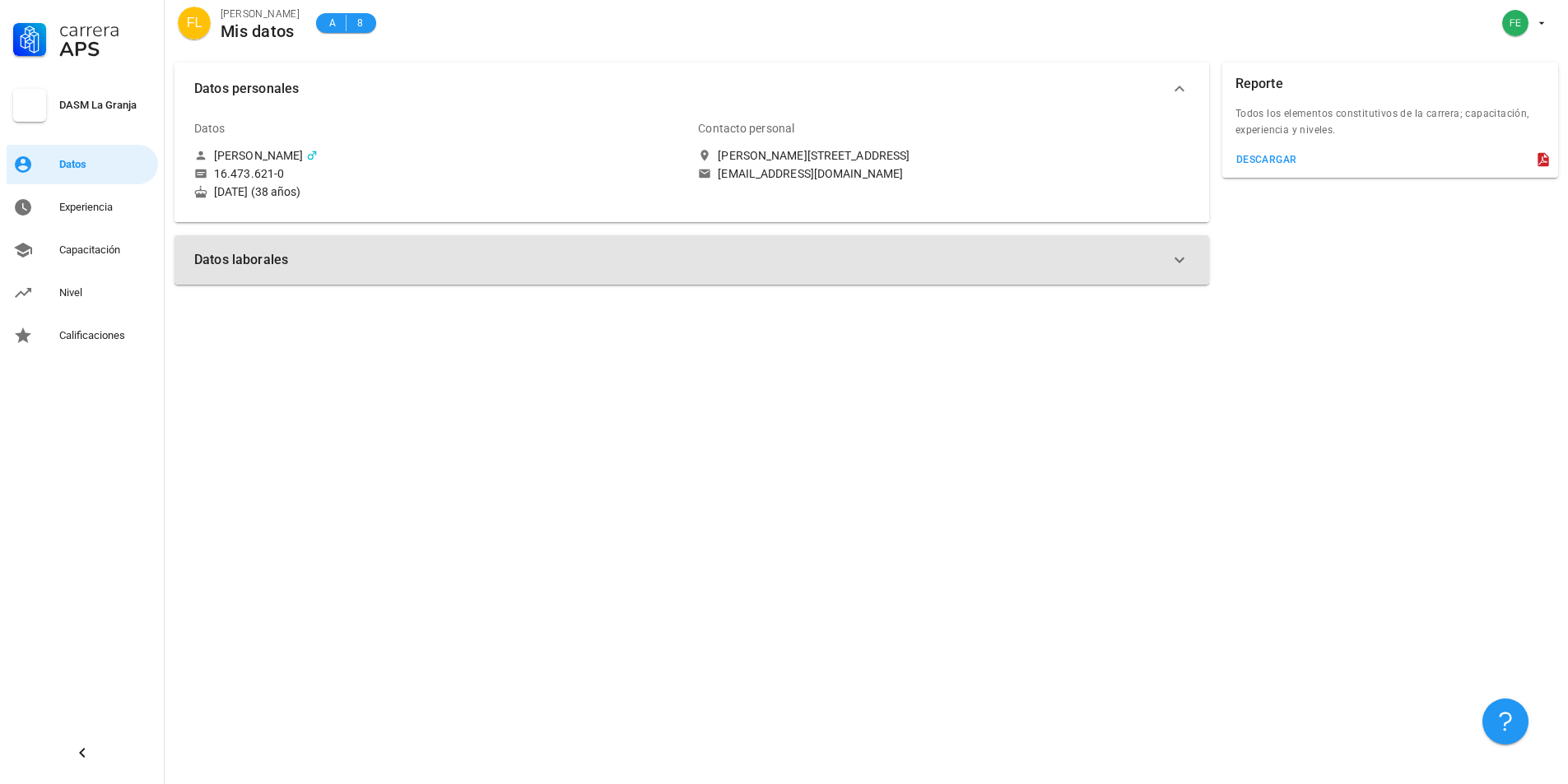
click at [230, 259] on span "Datos laborales" at bounding box center [682, 260] width 976 height 23
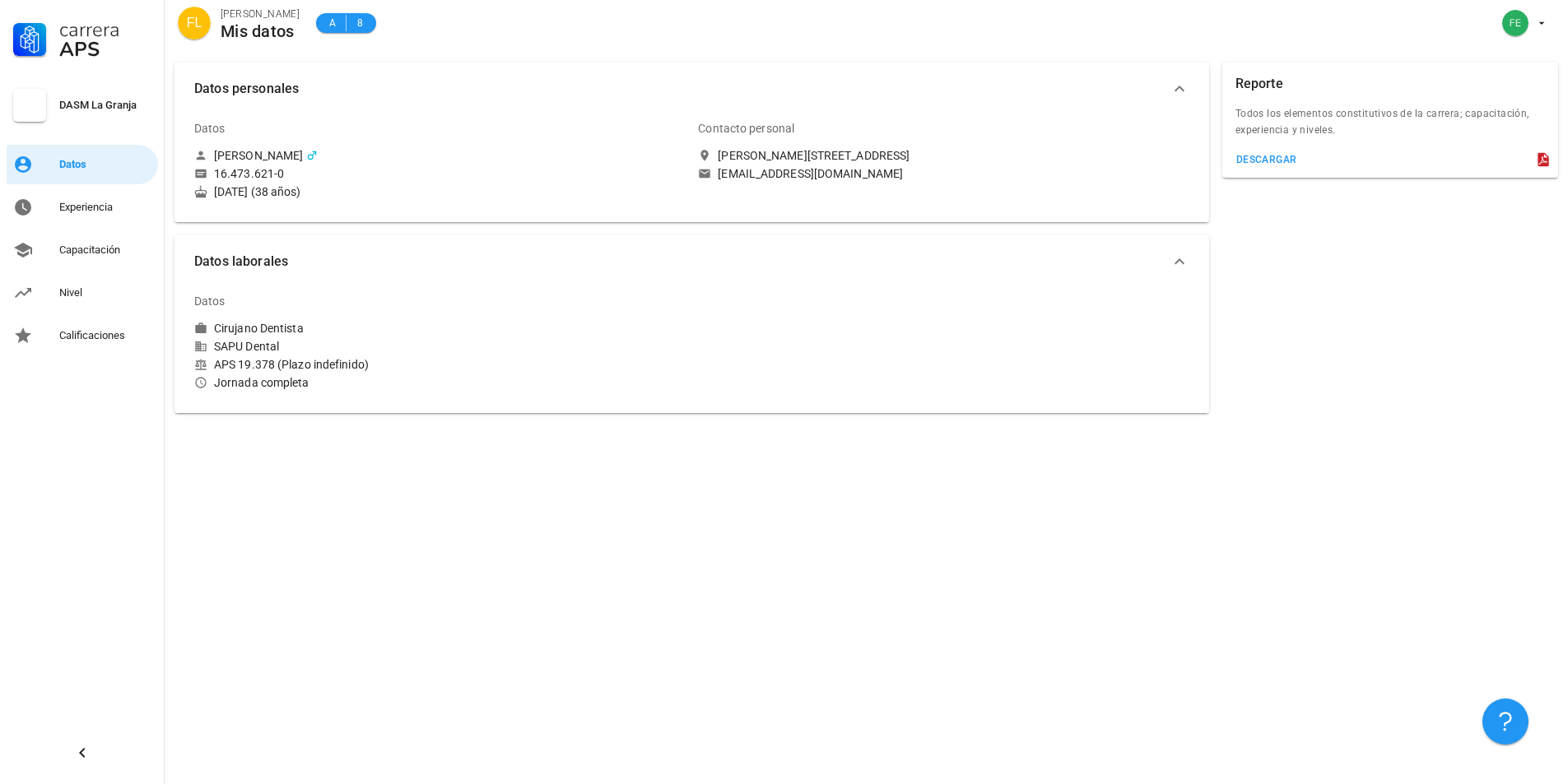
click at [28, 102] on div at bounding box center [29, 105] width 33 height 33
click at [91, 212] on div "Experiencia" at bounding box center [105, 207] width 92 height 13
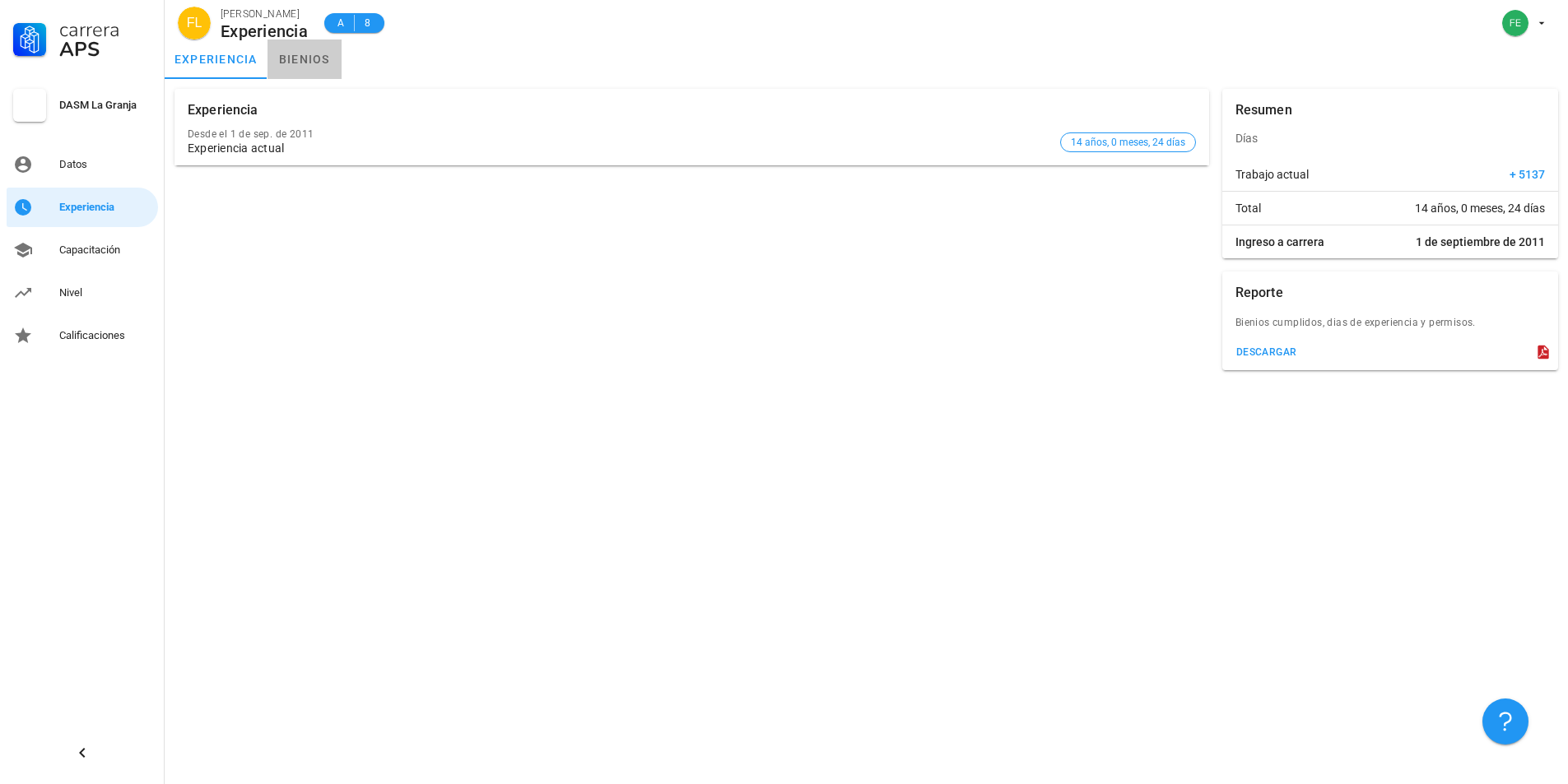
click at [307, 60] on link "bienios" at bounding box center [305, 60] width 74 height 40
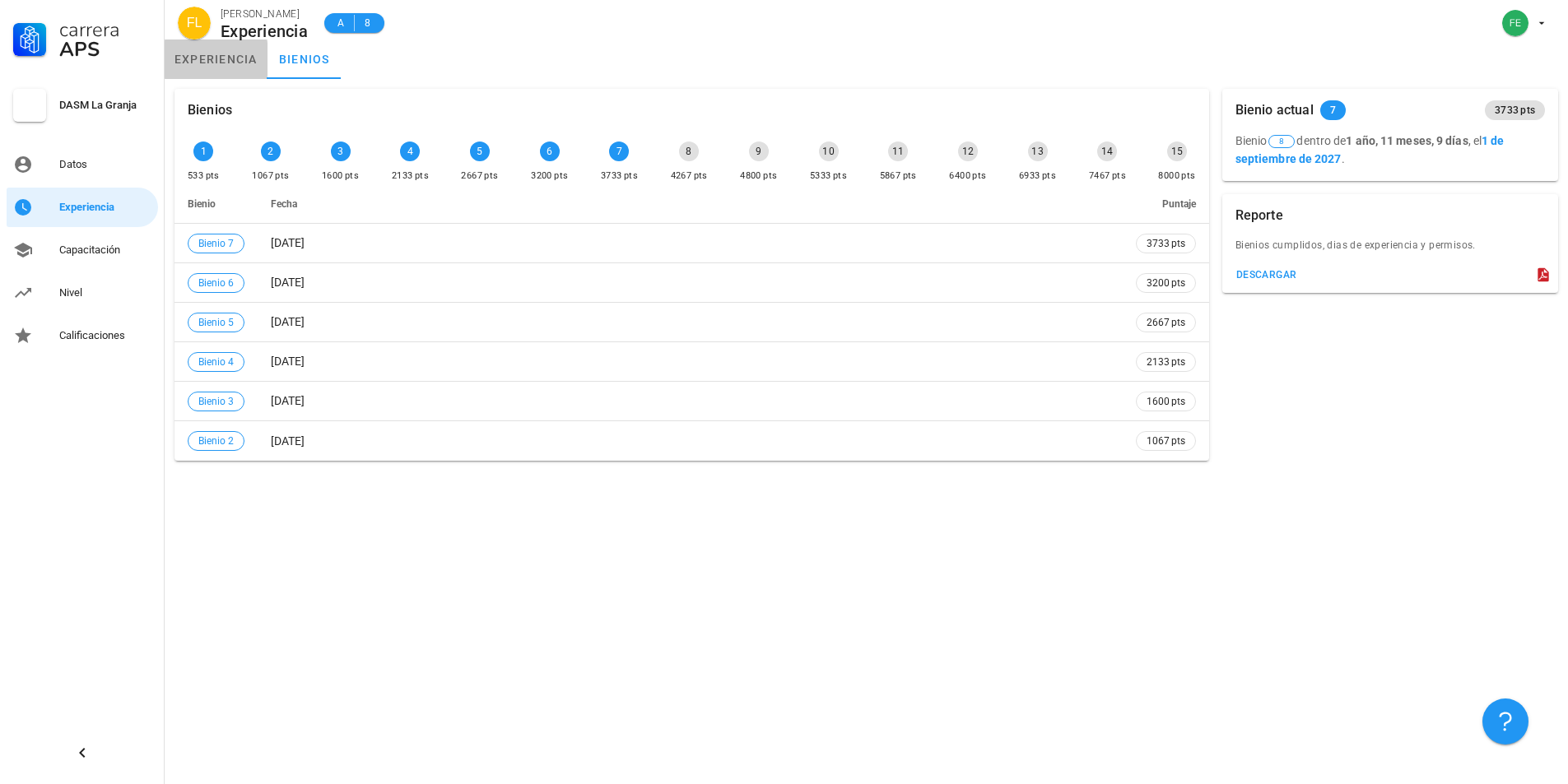
click at [213, 67] on link "experiencia" at bounding box center [216, 60] width 103 height 40
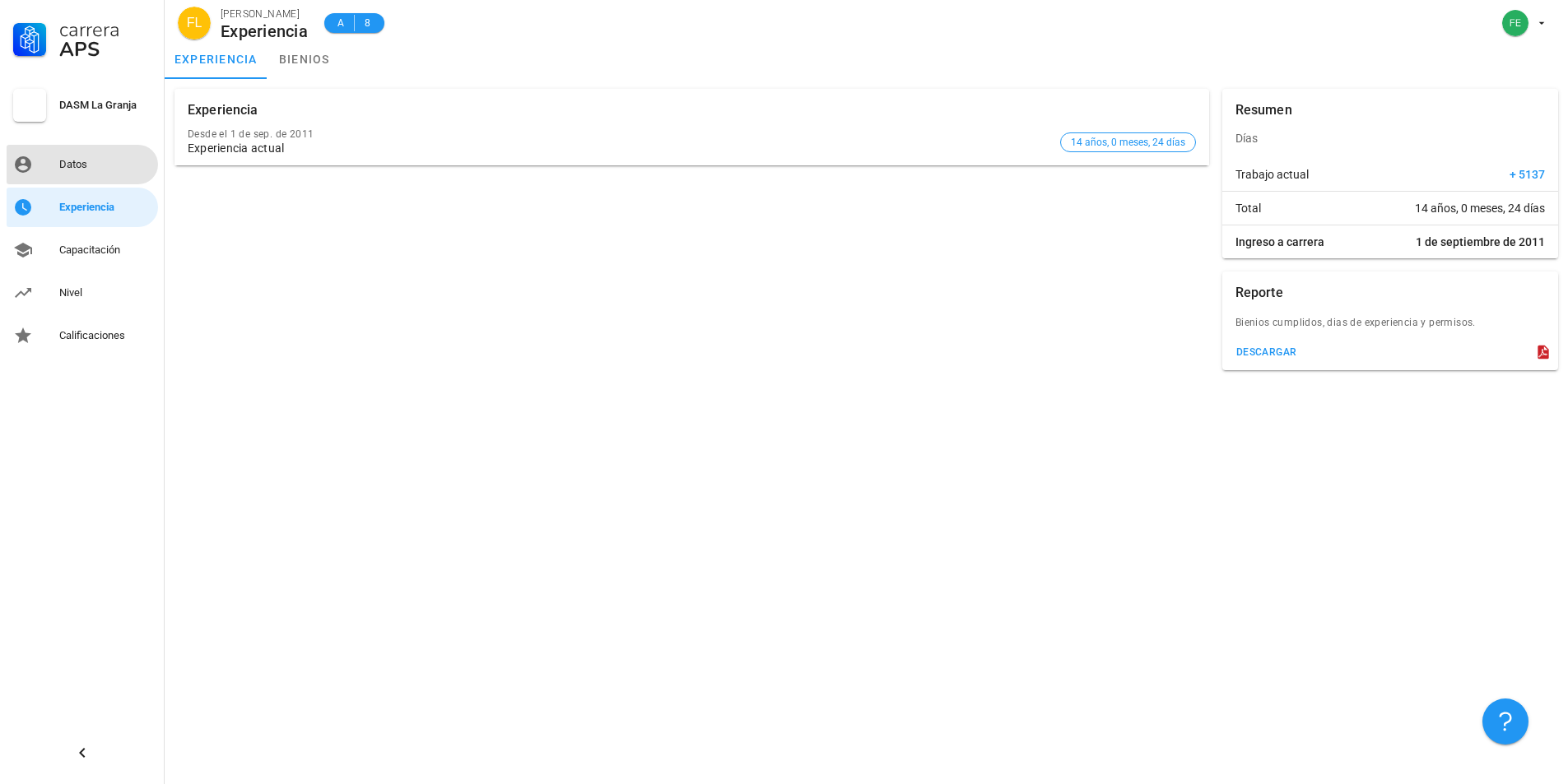
click at [79, 166] on div "Datos" at bounding box center [105, 164] width 92 height 13
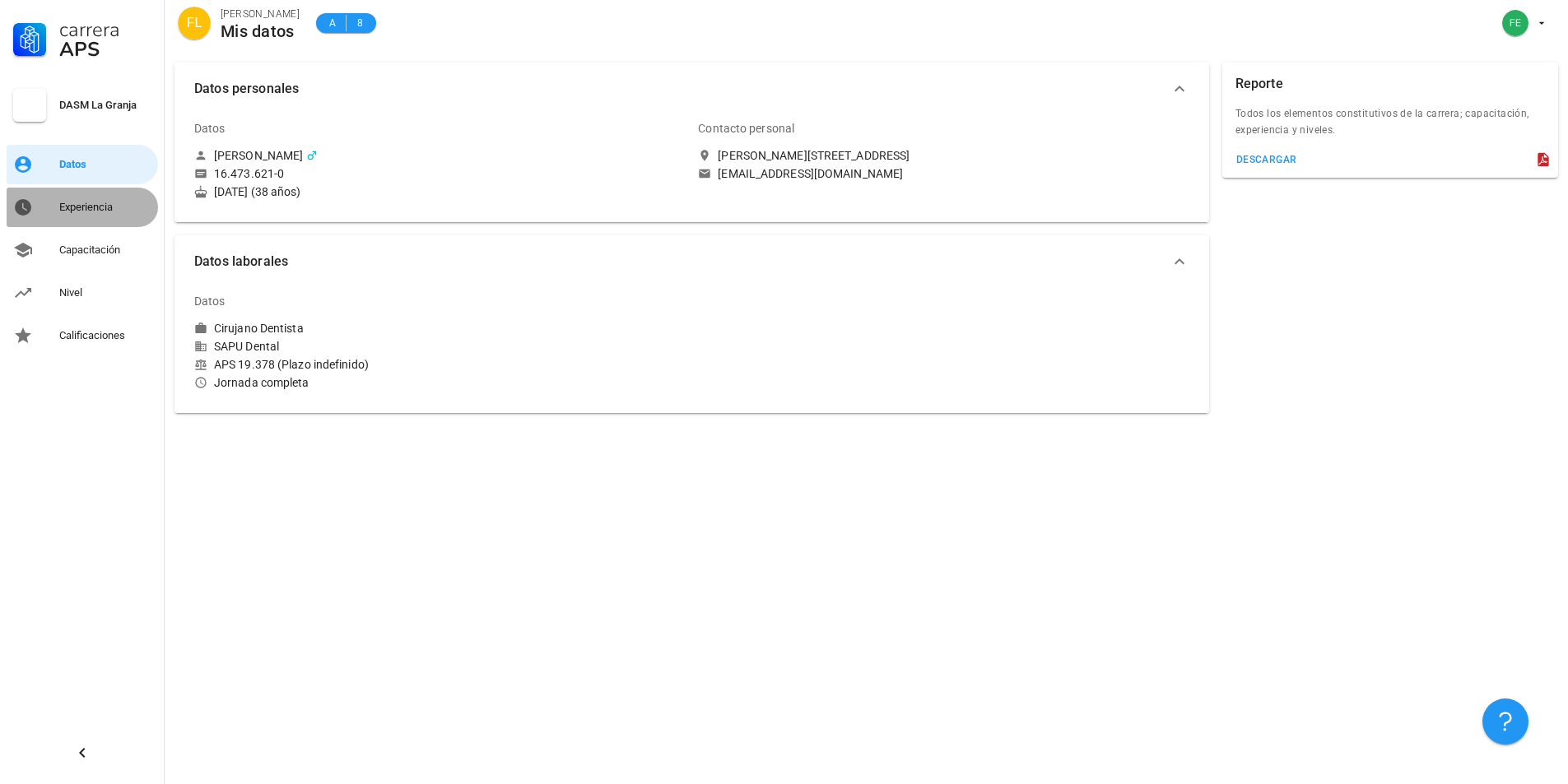
click at [96, 200] on div "Experiencia" at bounding box center [105, 207] width 92 height 27
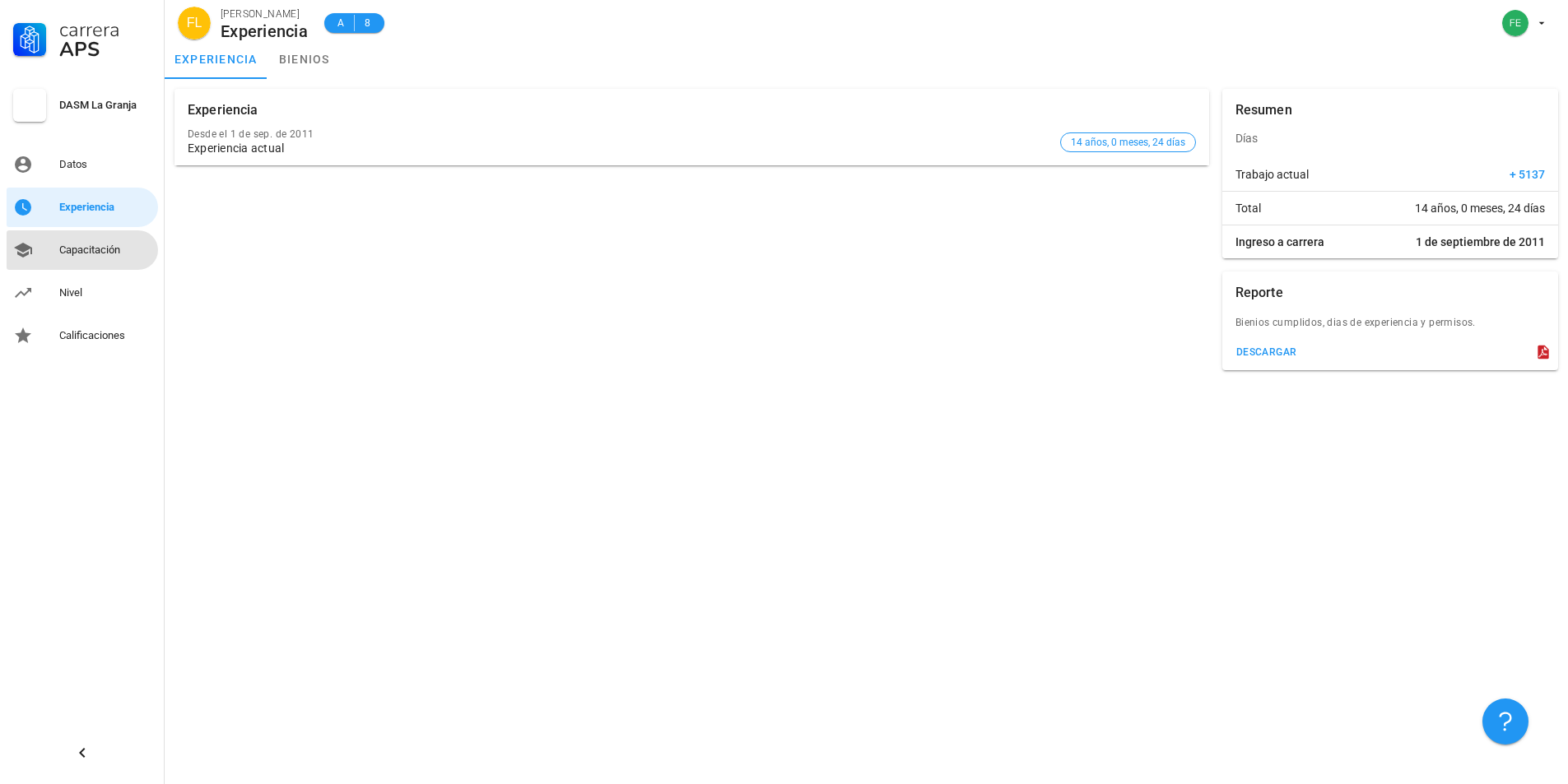
click at [82, 254] on div "Capacitación" at bounding box center [105, 250] width 92 height 13
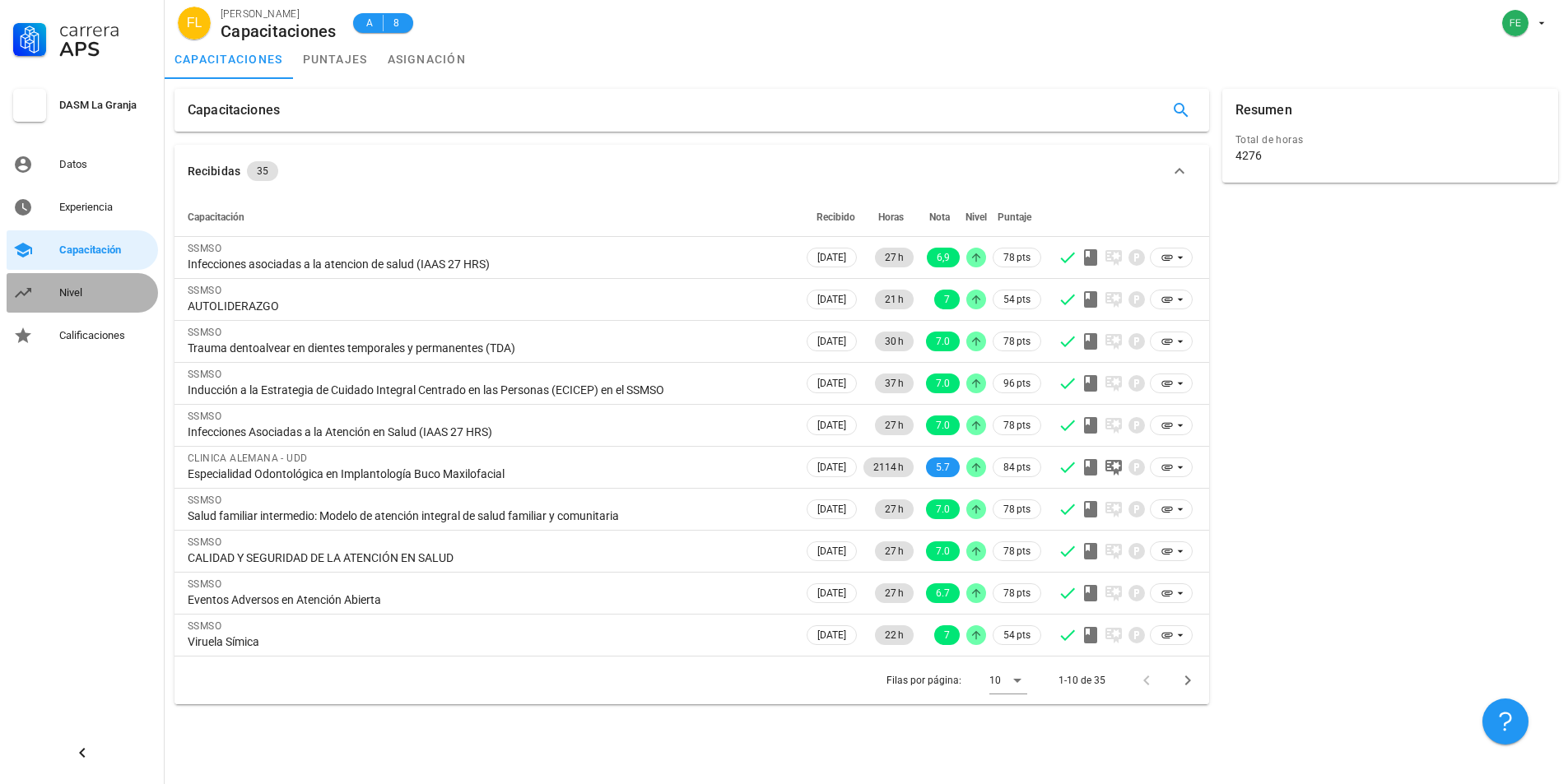
click at [37, 291] on link "Nivel" at bounding box center [82, 293] width 151 height 40
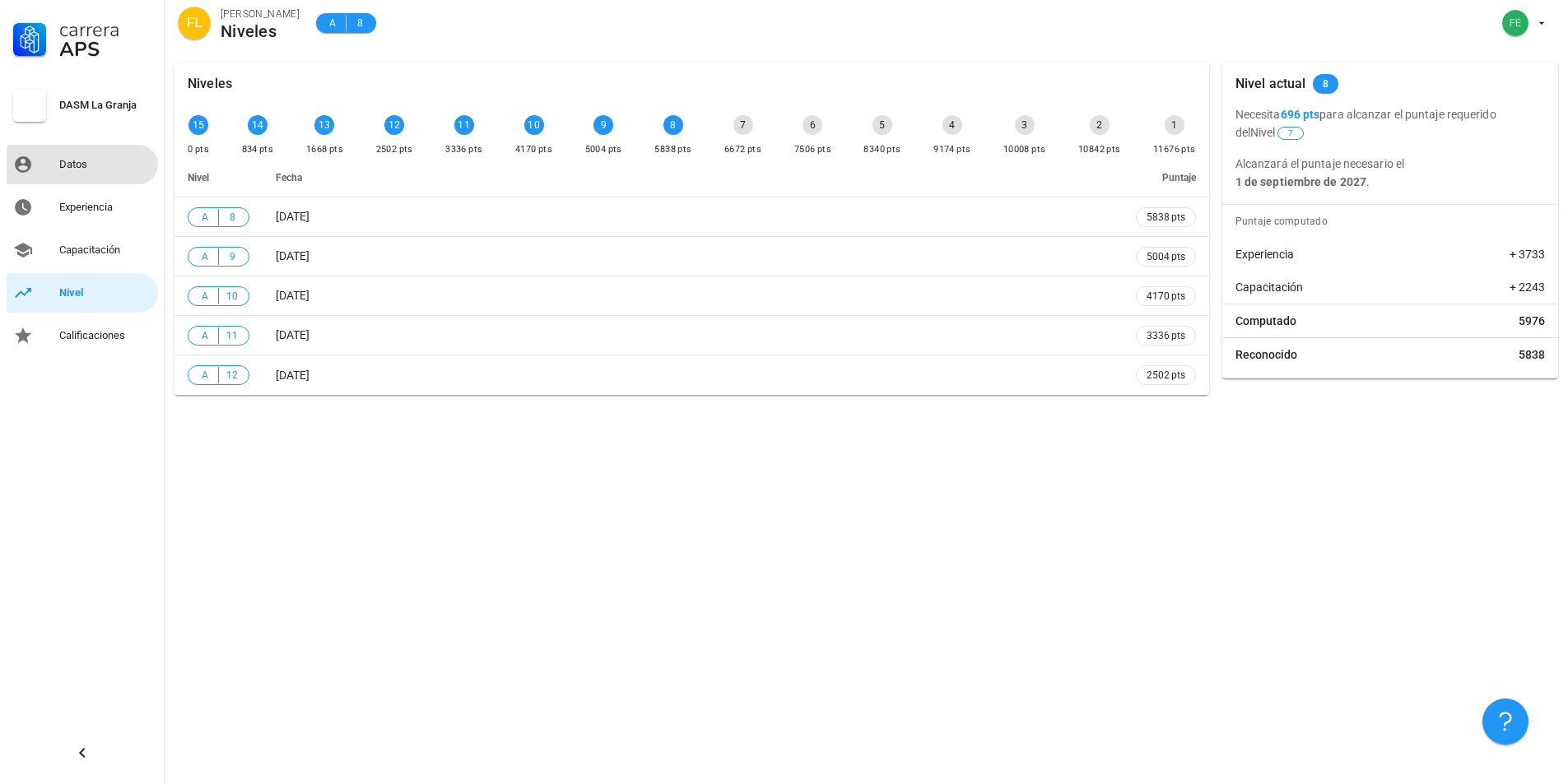
click at [73, 164] on div "Datos" at bounding box center [105, 164] width 92 height 13
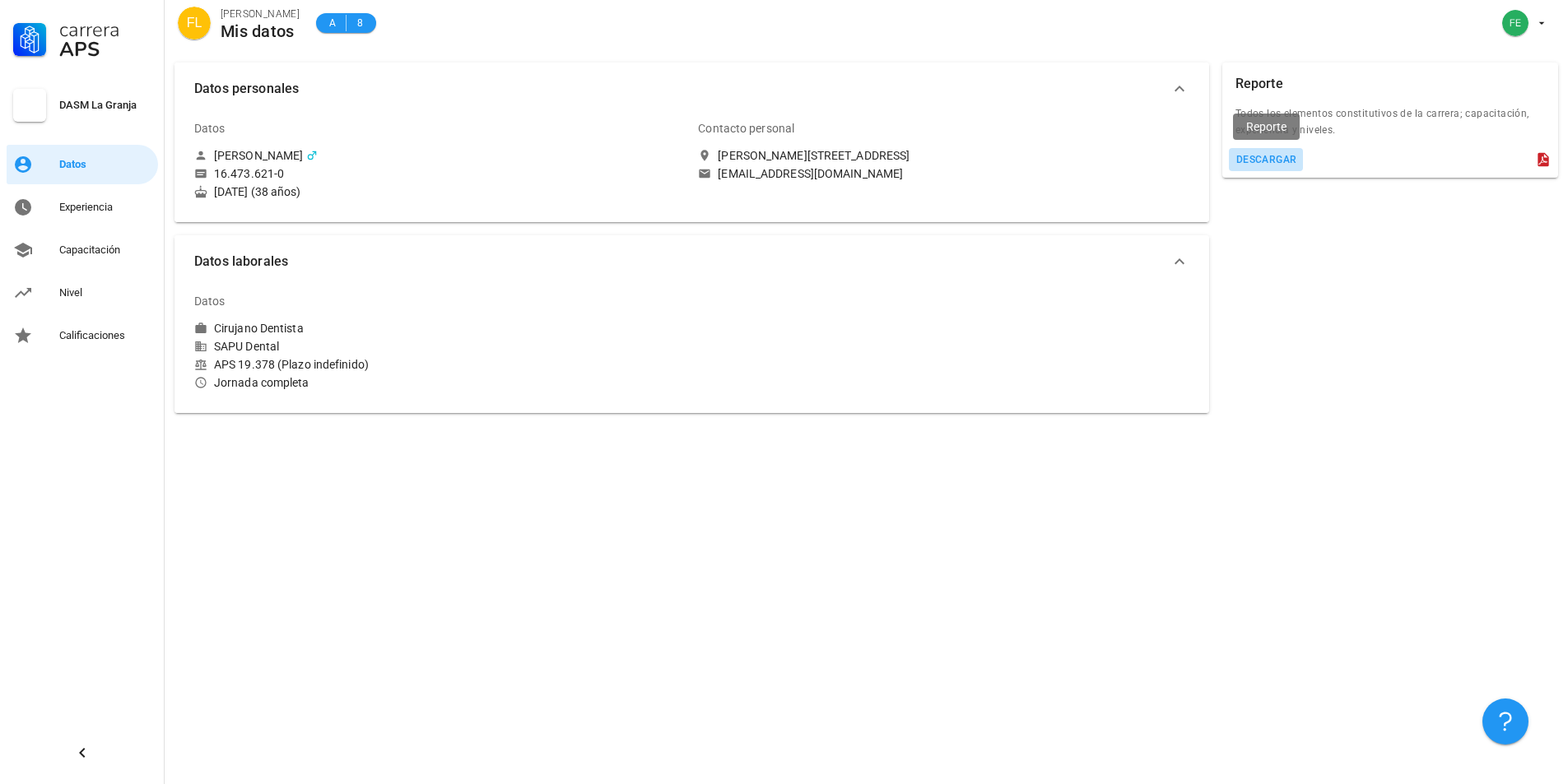
click at [1282, 158] on div "descargar" at bounding box center [1266, 159] width 61 height 11
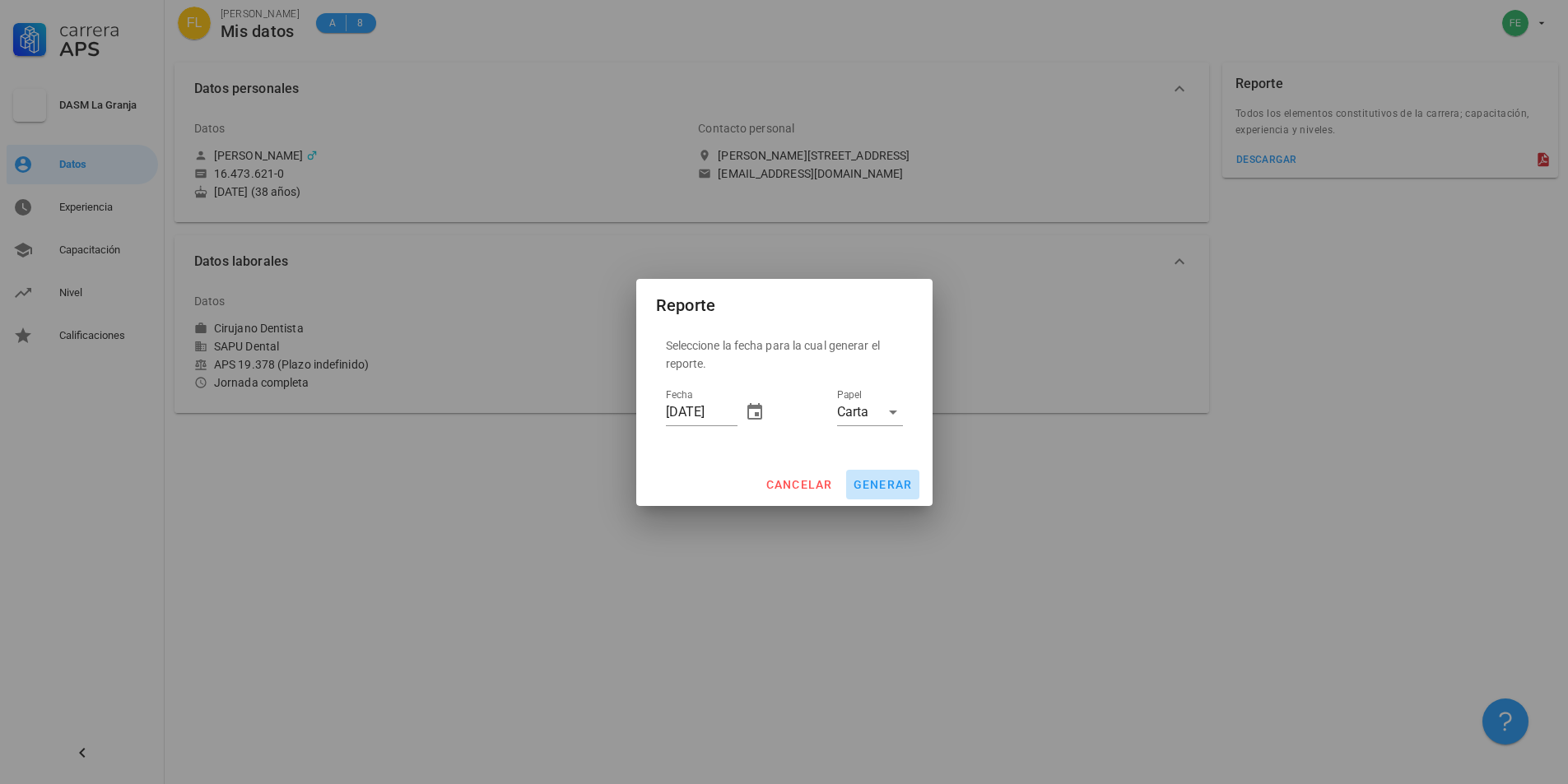
click at [870, 484] on span "generar" at bounding box center [883, 484] width 60 height 13
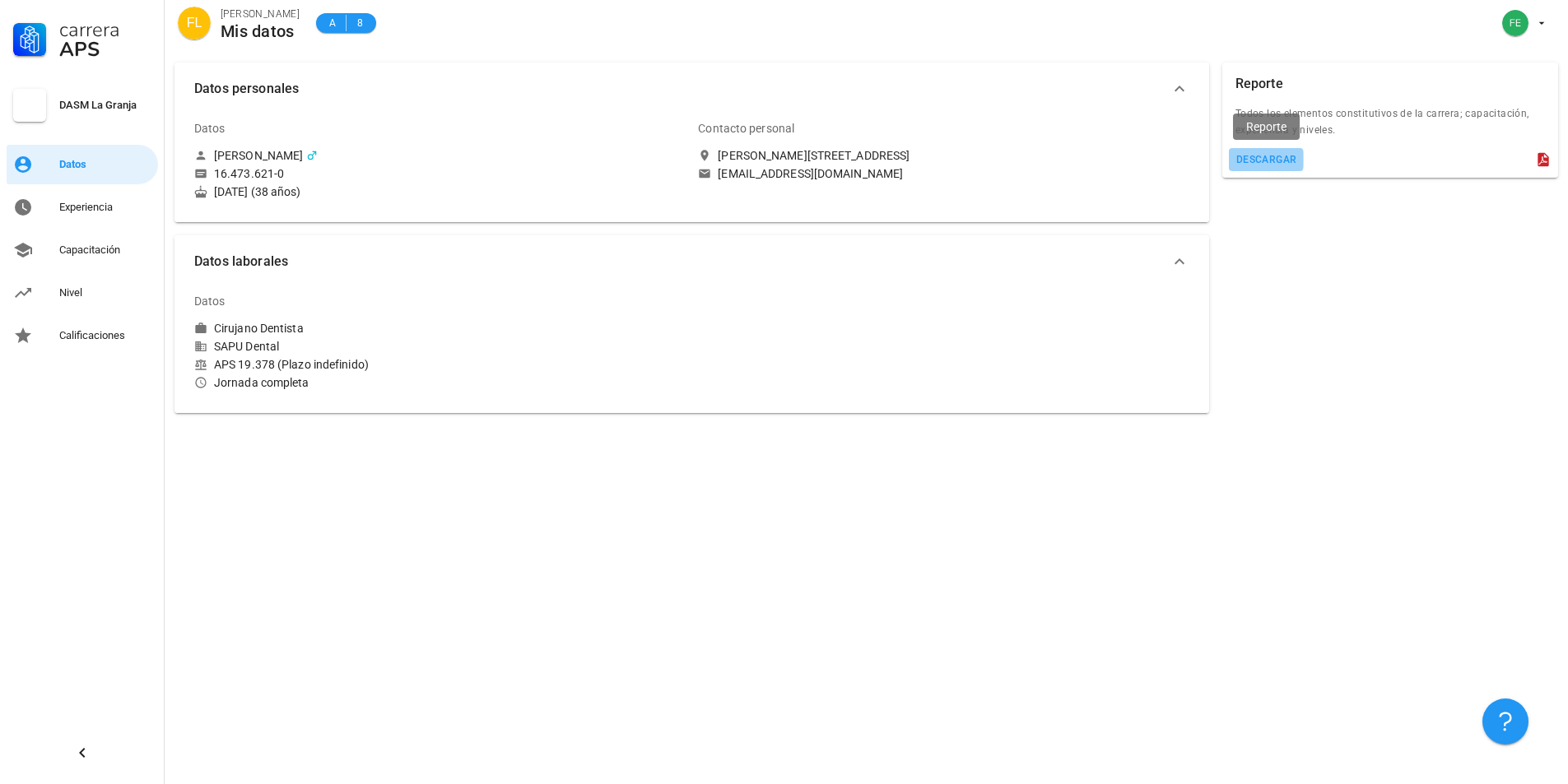
click at [1276, 157] on div "descargar" at bounding box center [1266, 159] width 61 height 11
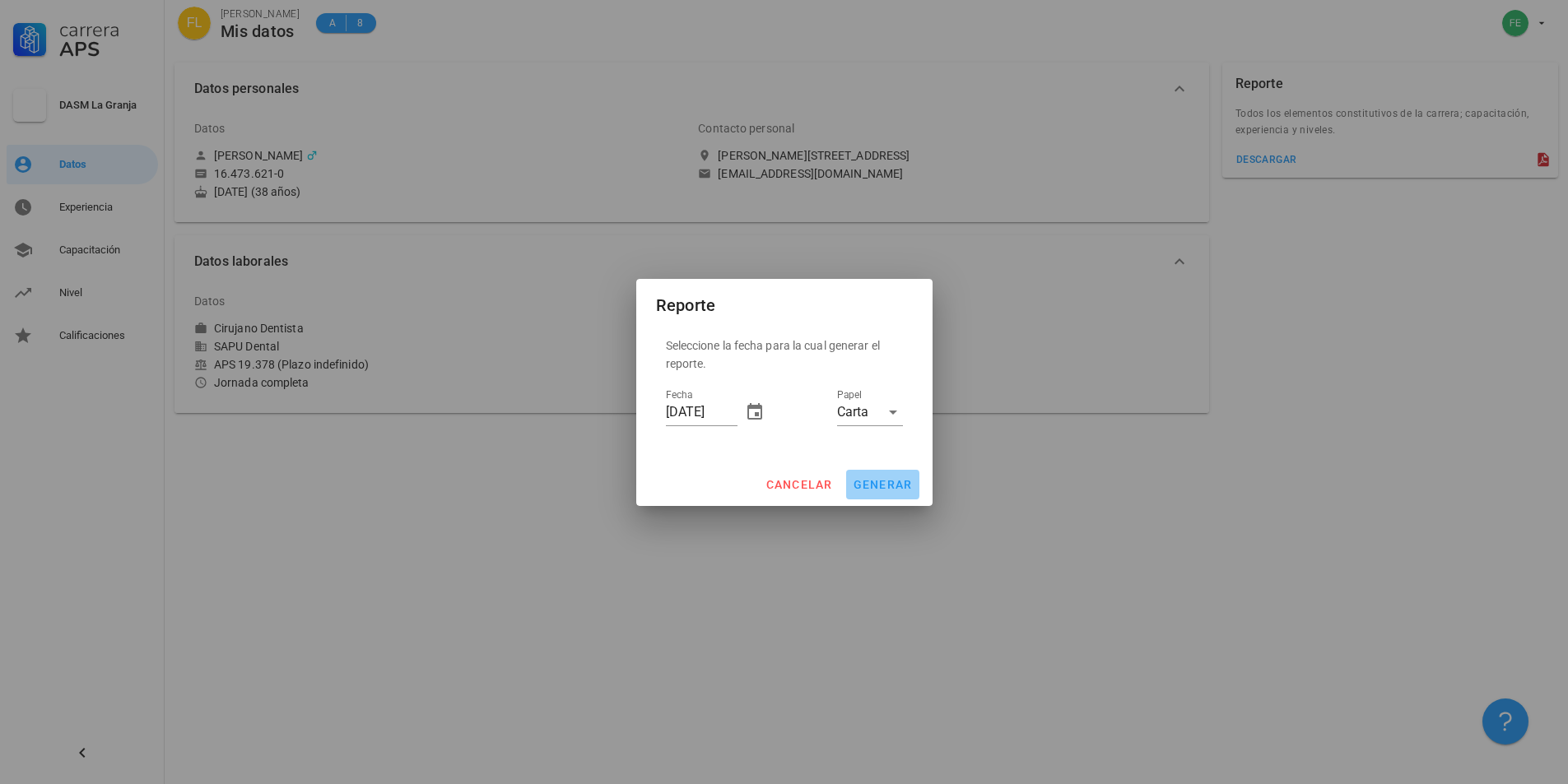
click at [886, 488] on span "generar" at bounding box center [883, 484] width 60 height 13
